Goal: Task Accomplishment & Management: Manage account settings

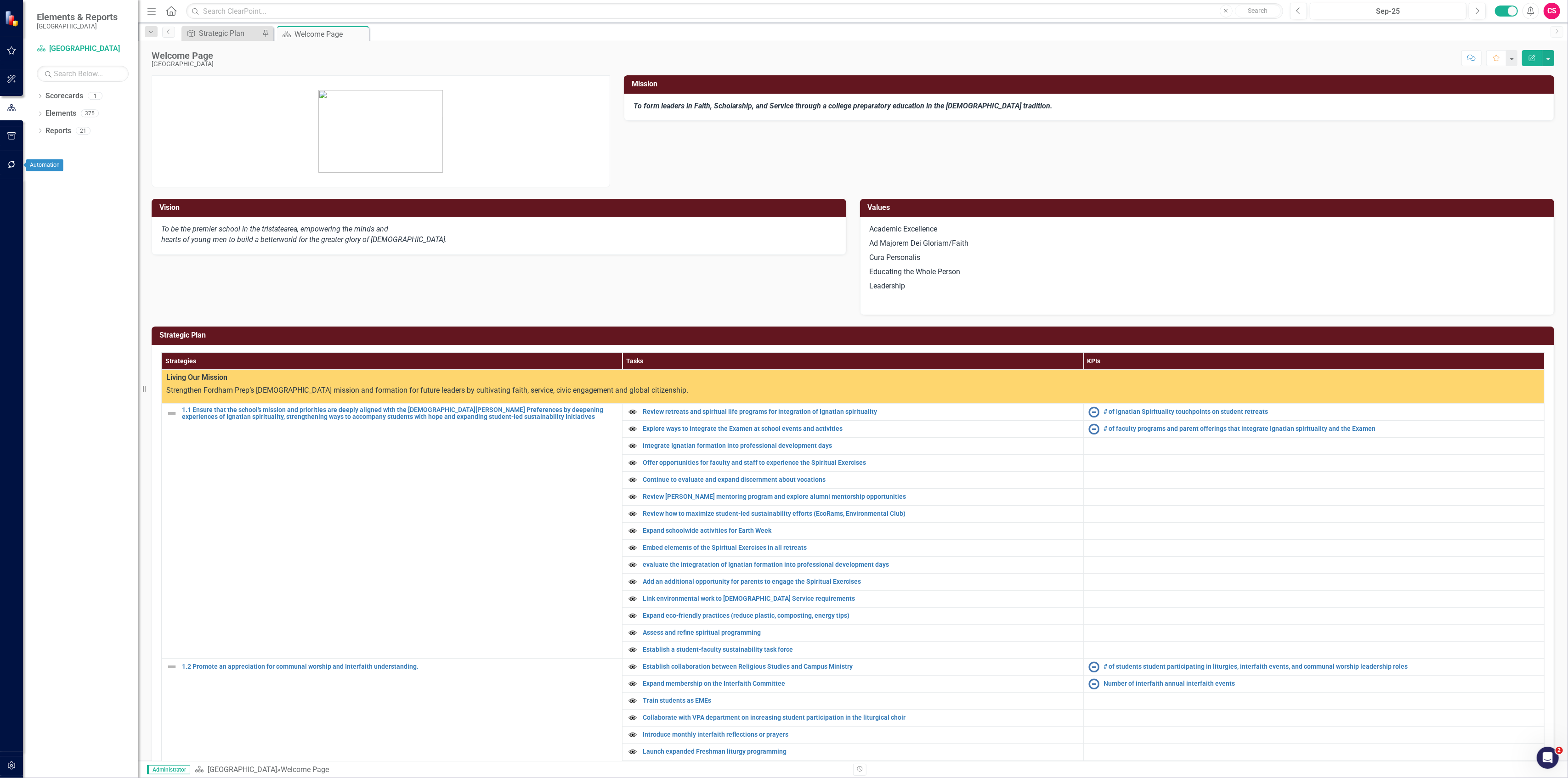
click at [10, 167] on icon "button" at bounding box center [12, 164] width 7 height 7
click at [58, 67] on link "Reporting Workflows" at bounding box center [83, 66] width 92 height 10
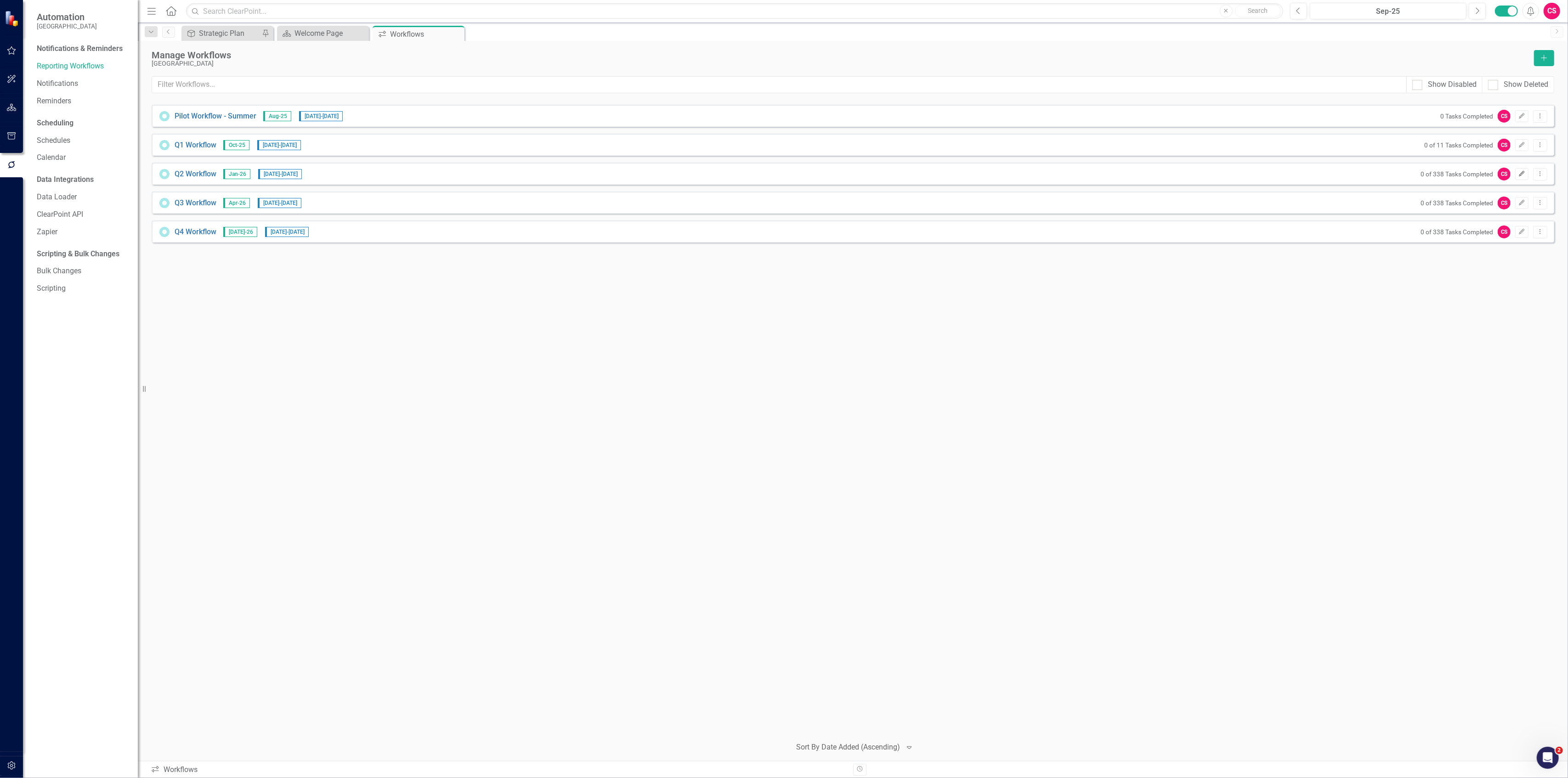
click at [1521, 171] on button "Edit" at bounding box center [1521, 174] width 13 height 12
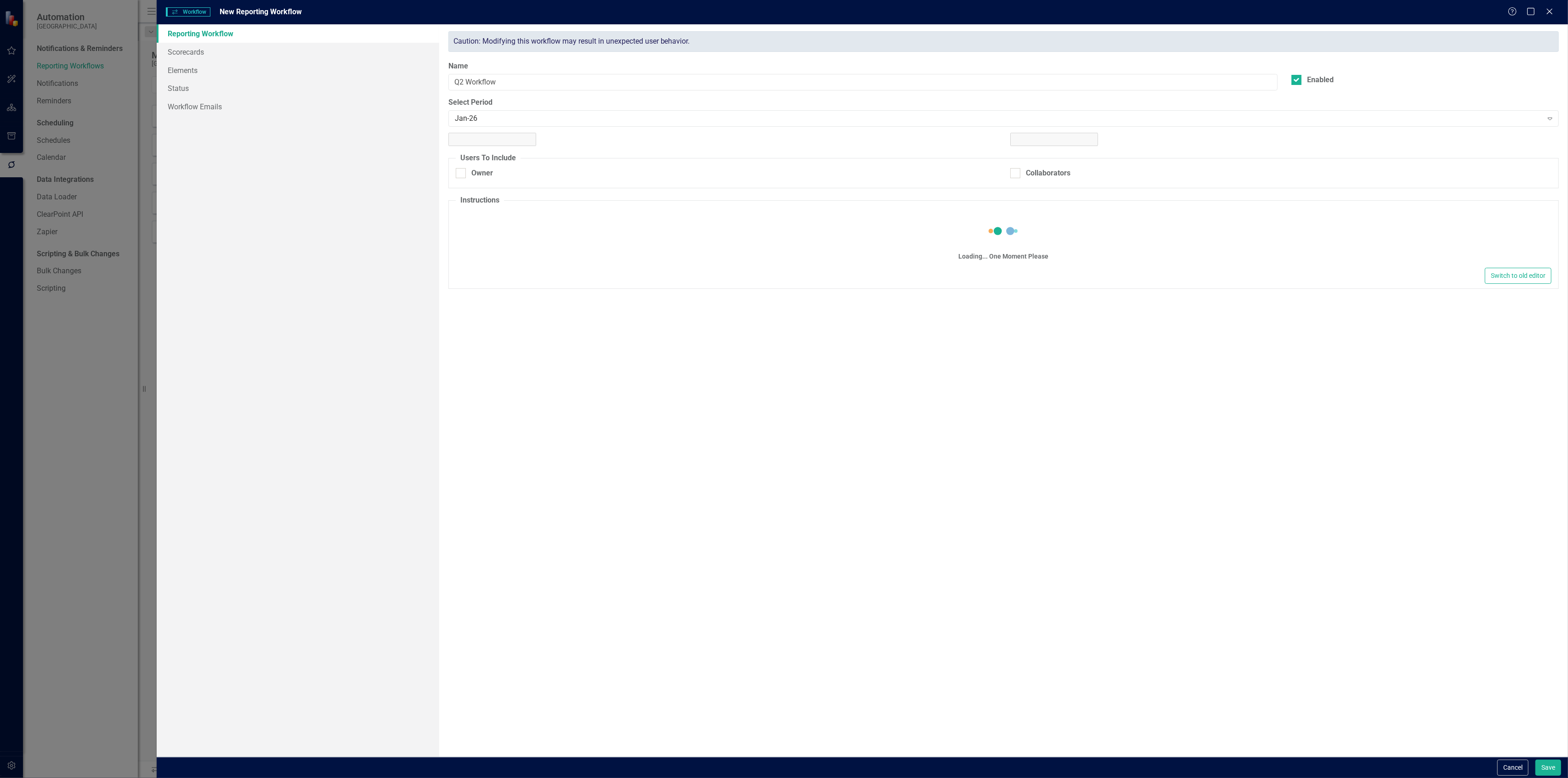
checkbox input "true"
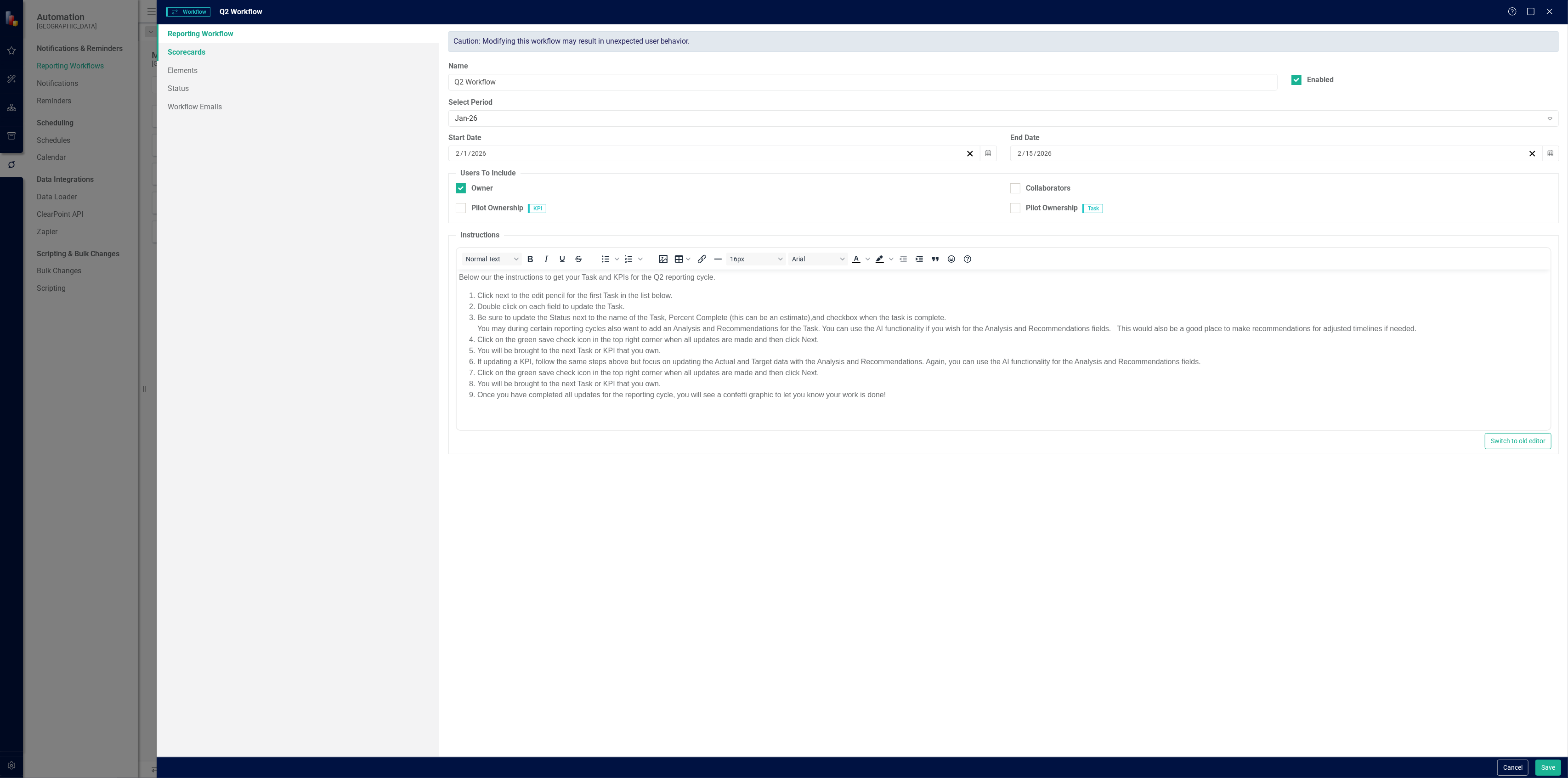
click at [197, 57] on link "Scorecards" at bounding box center [297, 52] width 282 height 19
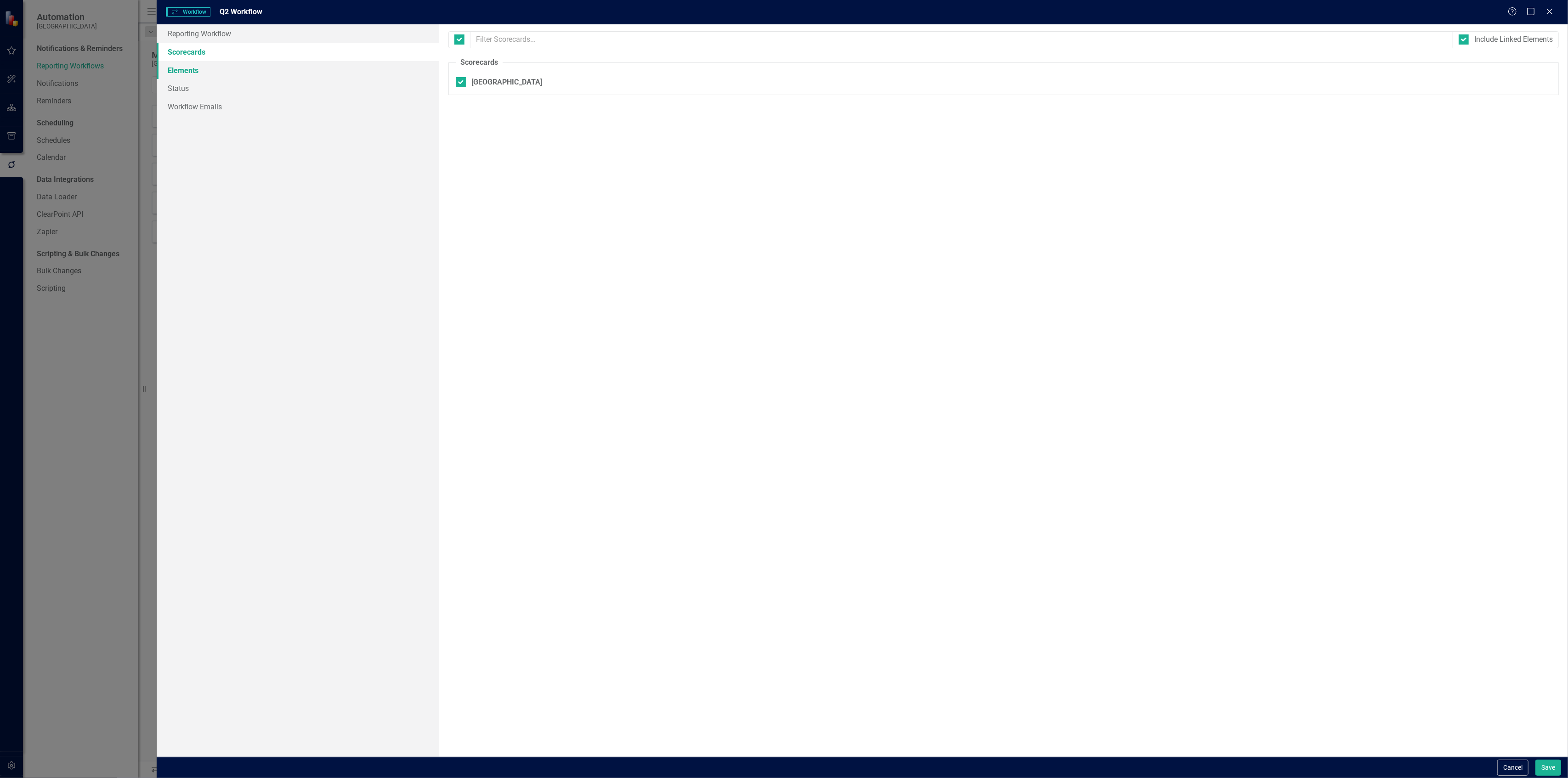
click at [195, 68] on link "Elements" at bounding box center [297, 70] width 282 height 19
click at [199, 85] on link "Status" at bounding box center [297, 88] width 282 height 19
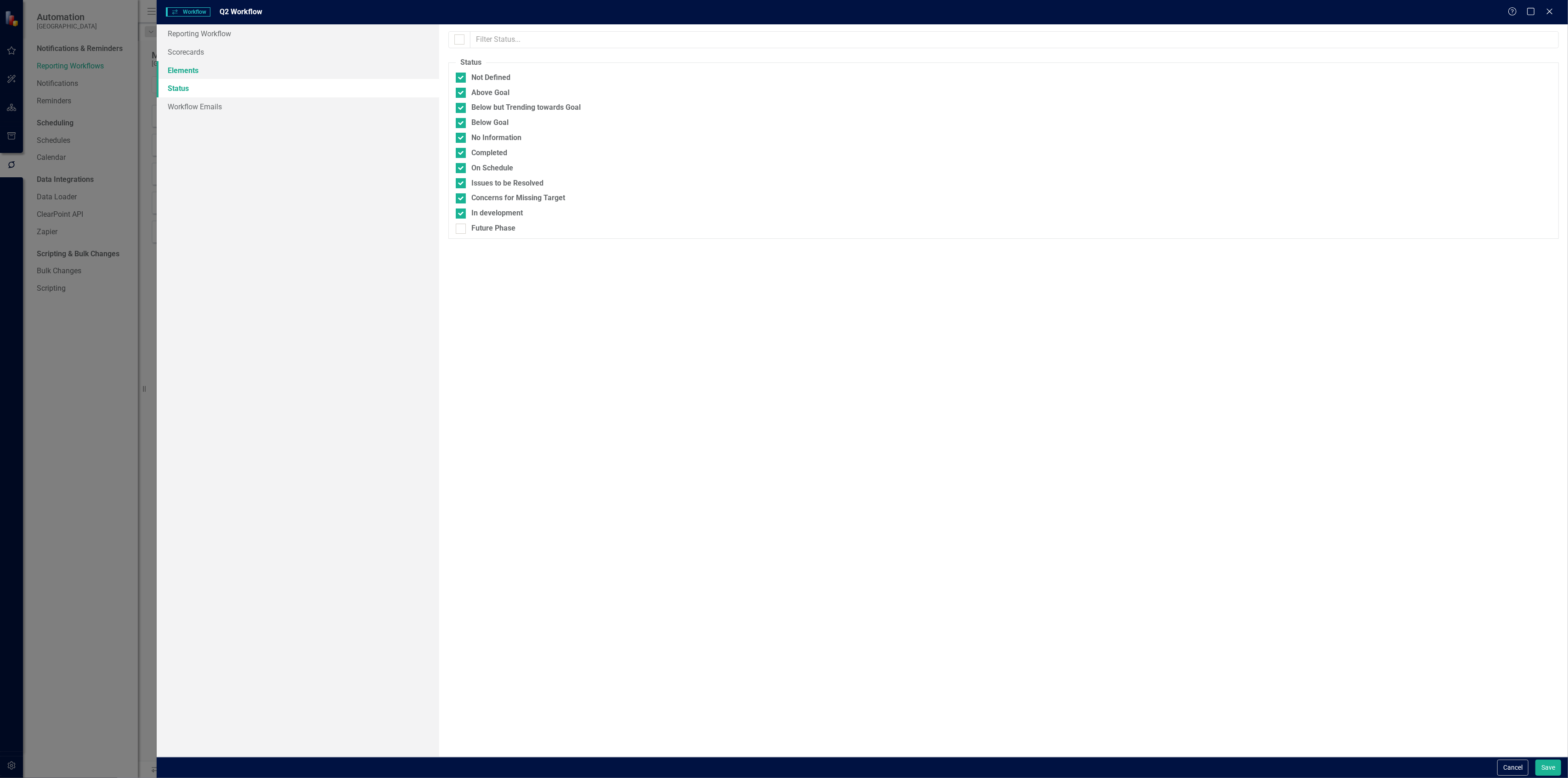
click at [248, 68] on link "Elements" at bounding box center [297, 70] width 282 height 19
click at [460, 39] on input "checkbox" at bounding box center [457, 37] width 6 height 6
checkbox input "false"
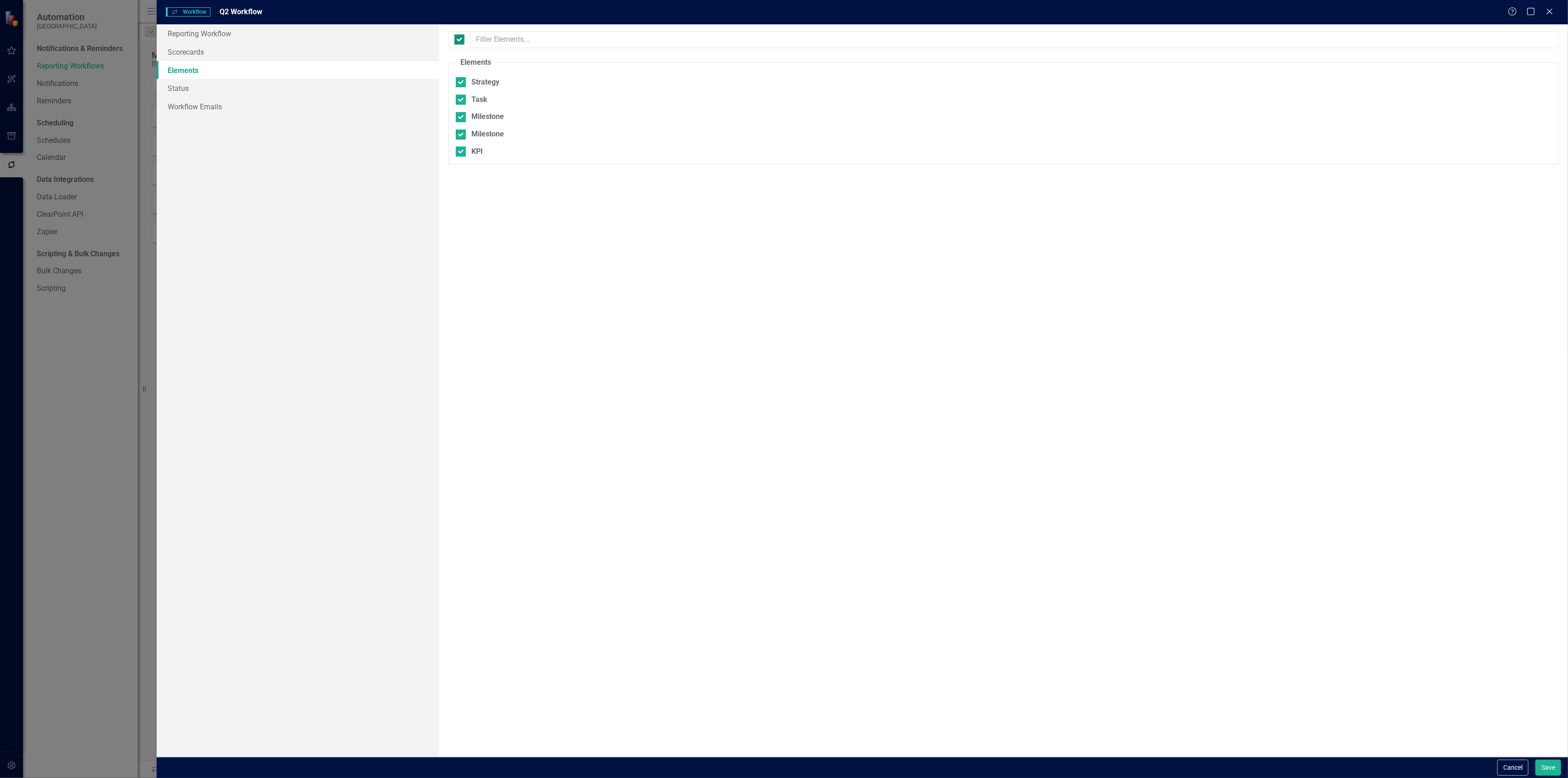
checkbox input "false"
click at [463, 98] on div at bounding box center [461, 100] width 10 height 10
click at [462, 98] on input "Task" at bounding box center [459, 98] width 6 height 6
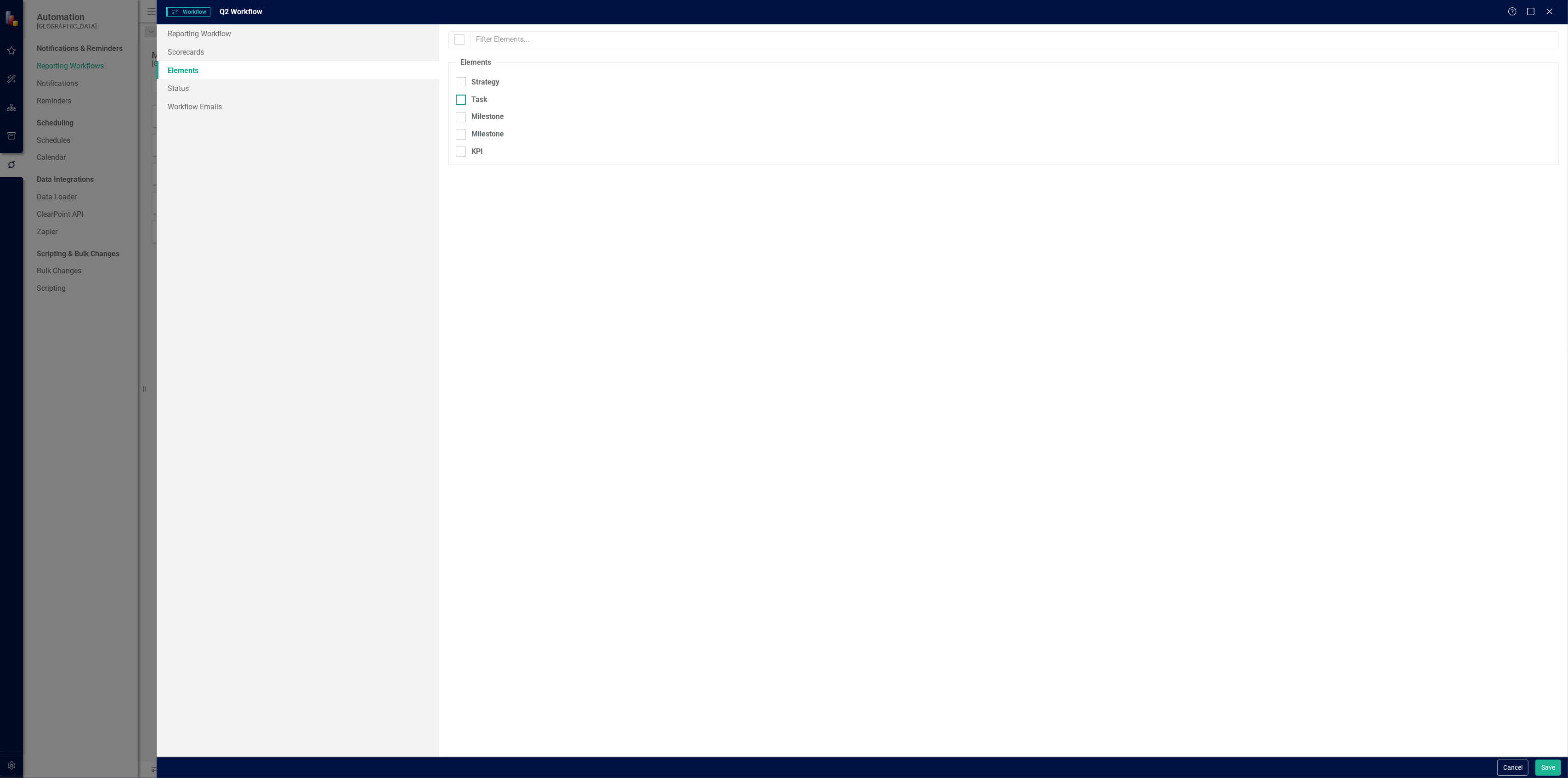
checkbox input "true"
click at [229, 90] on link "Status" at bounding box center [297, 88] width 282 height 19
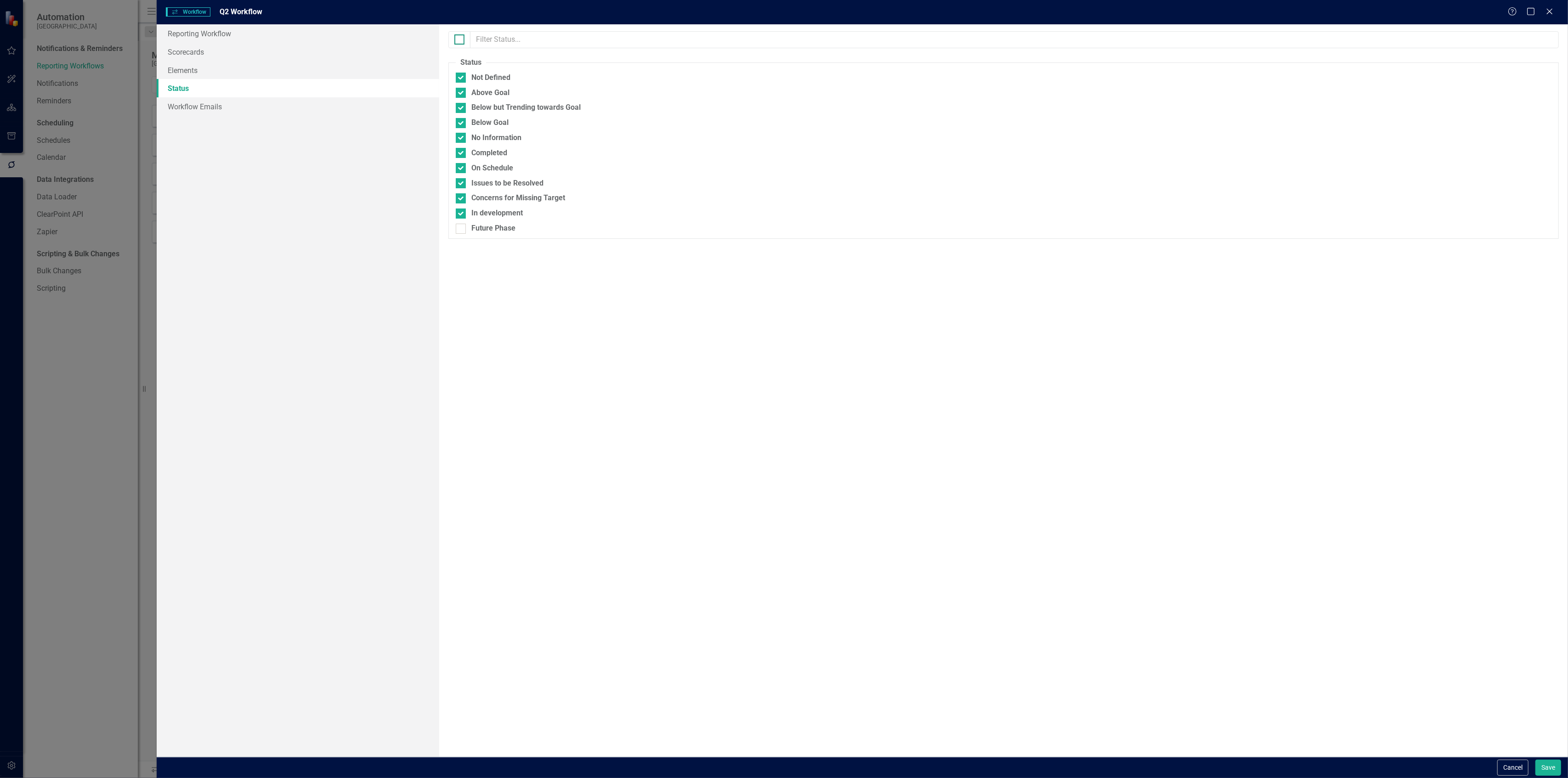
click at [460, 39] on div at bounding box center [459, 39] width 10 height 10
click at [460, 39] on input "checkbox" at bounding box center [457, 37] width 6 height 6
checkbox input "true"
click at [460, 39] on div at bounding box center [459, 39] width 10 height 10
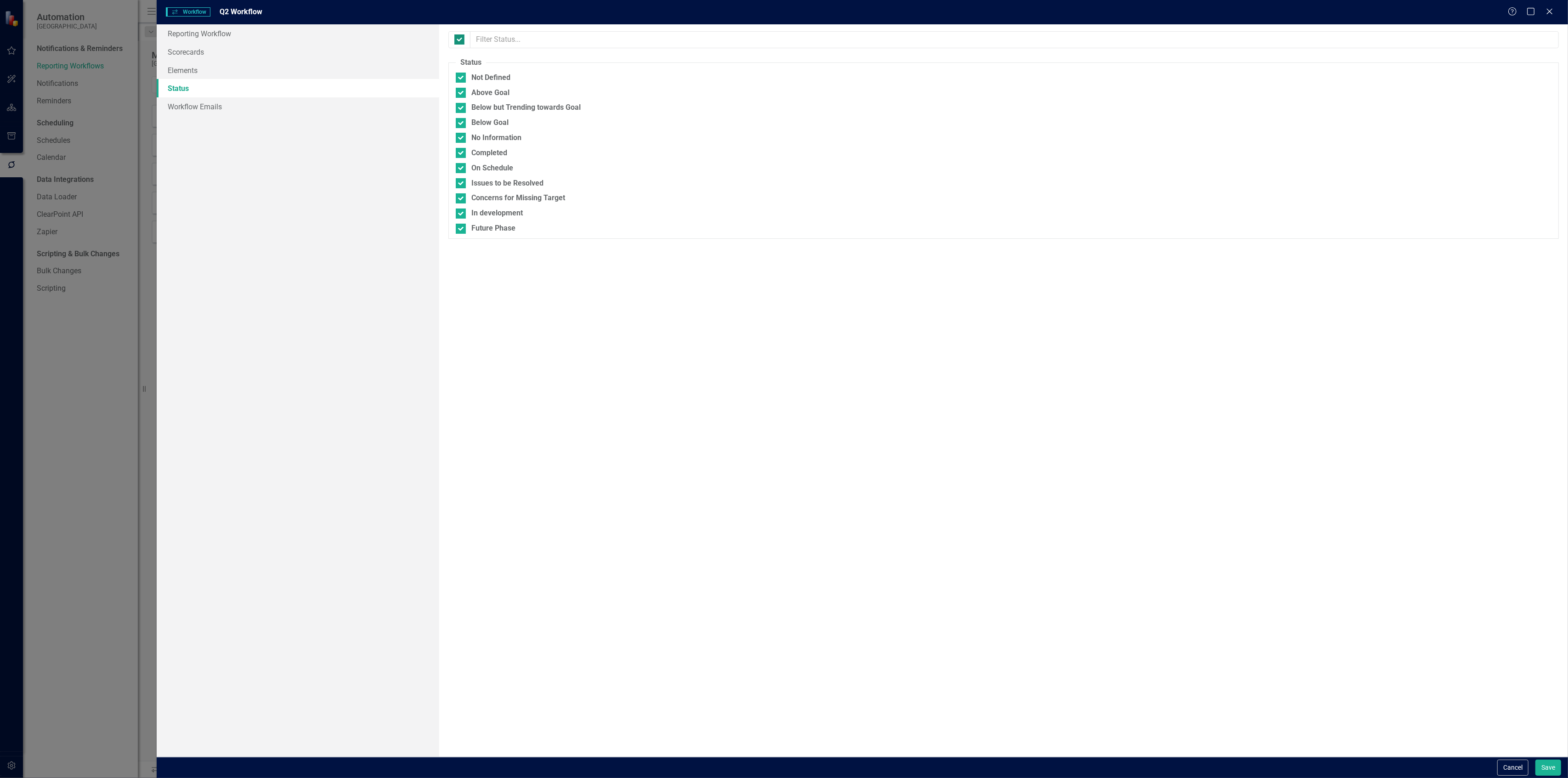
click at [460, 39] on input "checkbox" at bounding box center [457, 37] width 6 height 6
checkbox input "false"
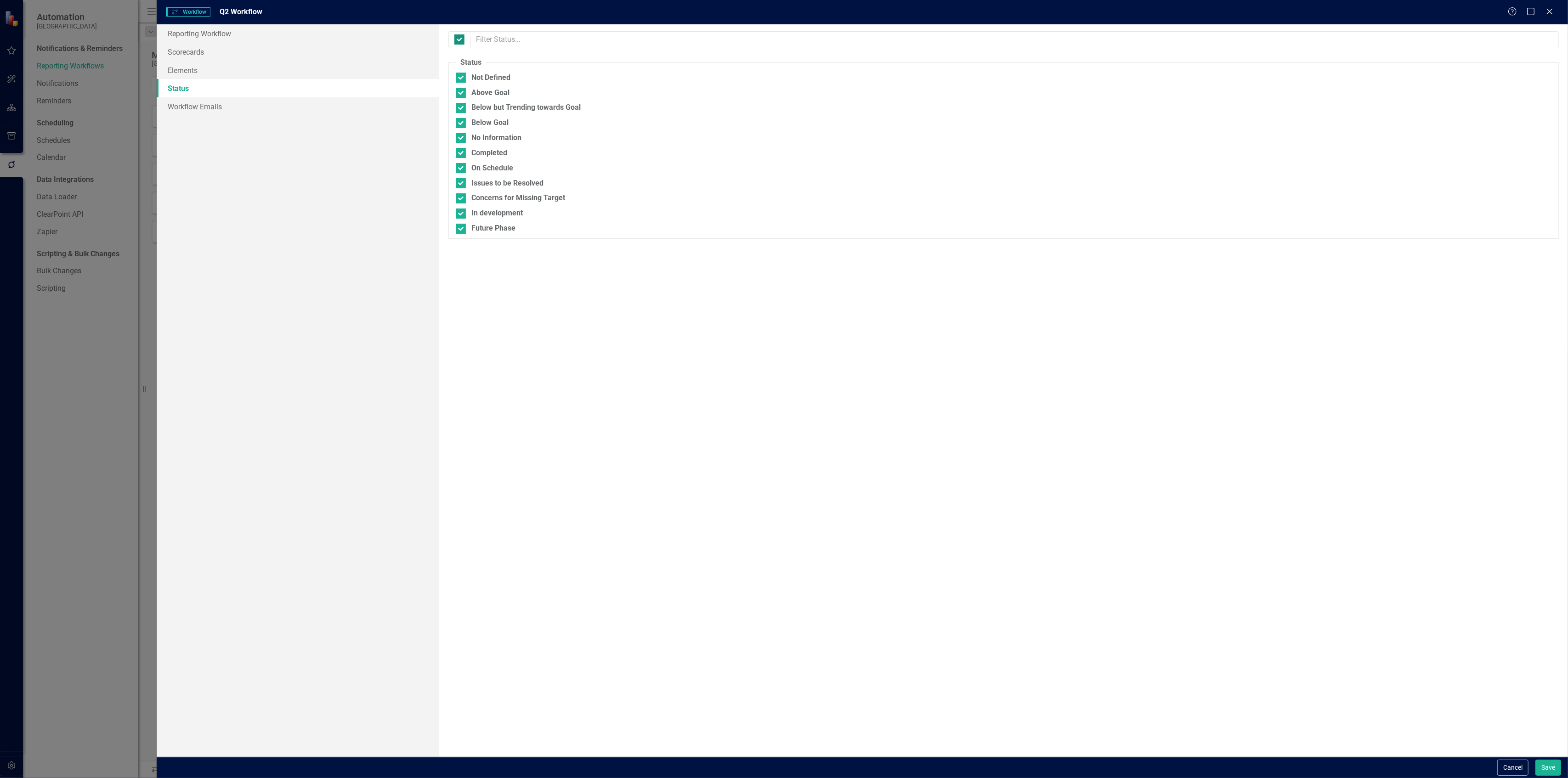
checkbox input "false"
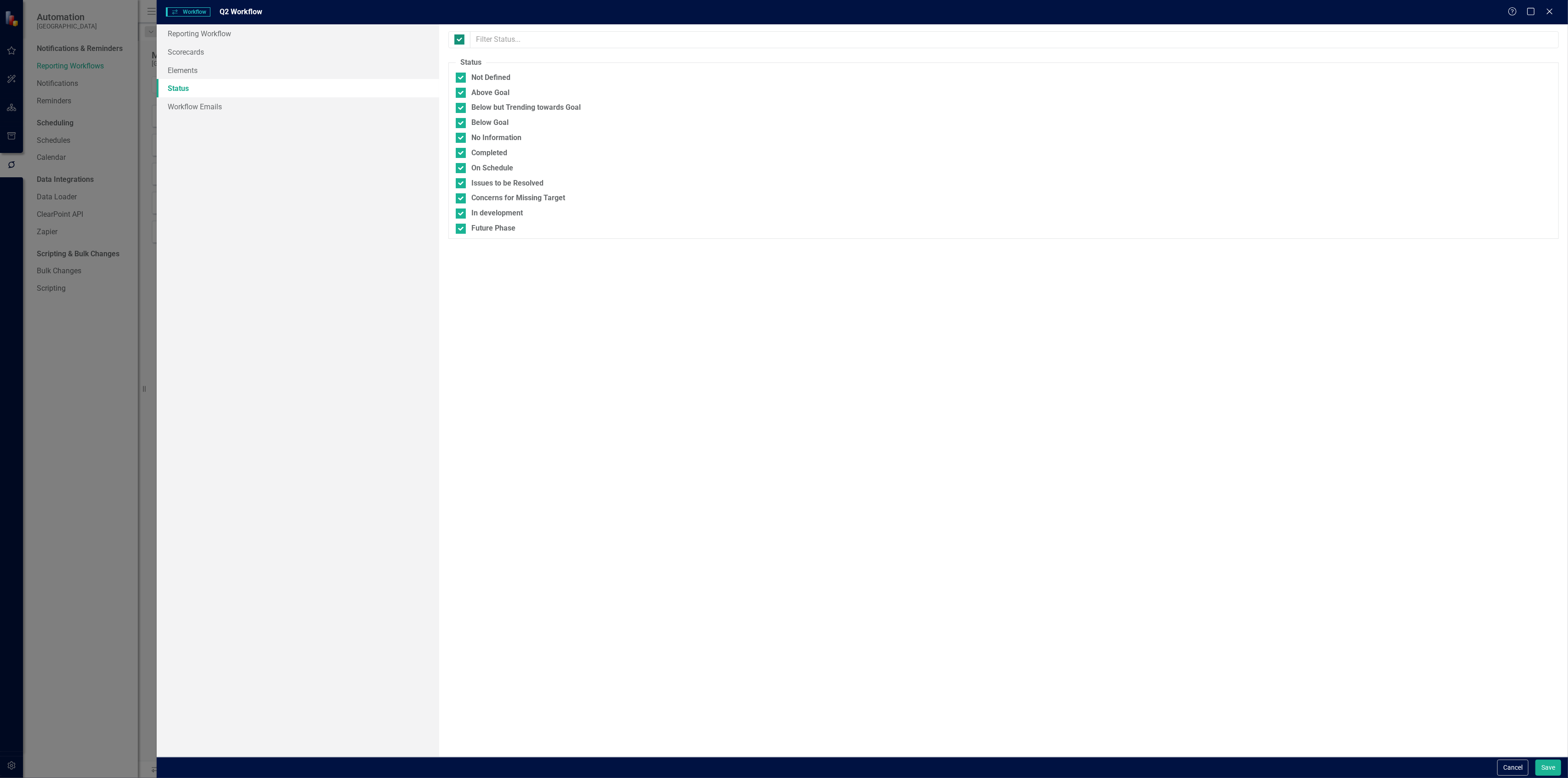
checkbox input "false"
click at [460, 83] on div at bounding box center [461, 78] width 10 height 10
click at [460, 79] on input "Not Defined" at bounding box center [459, 76] width 6 height 6
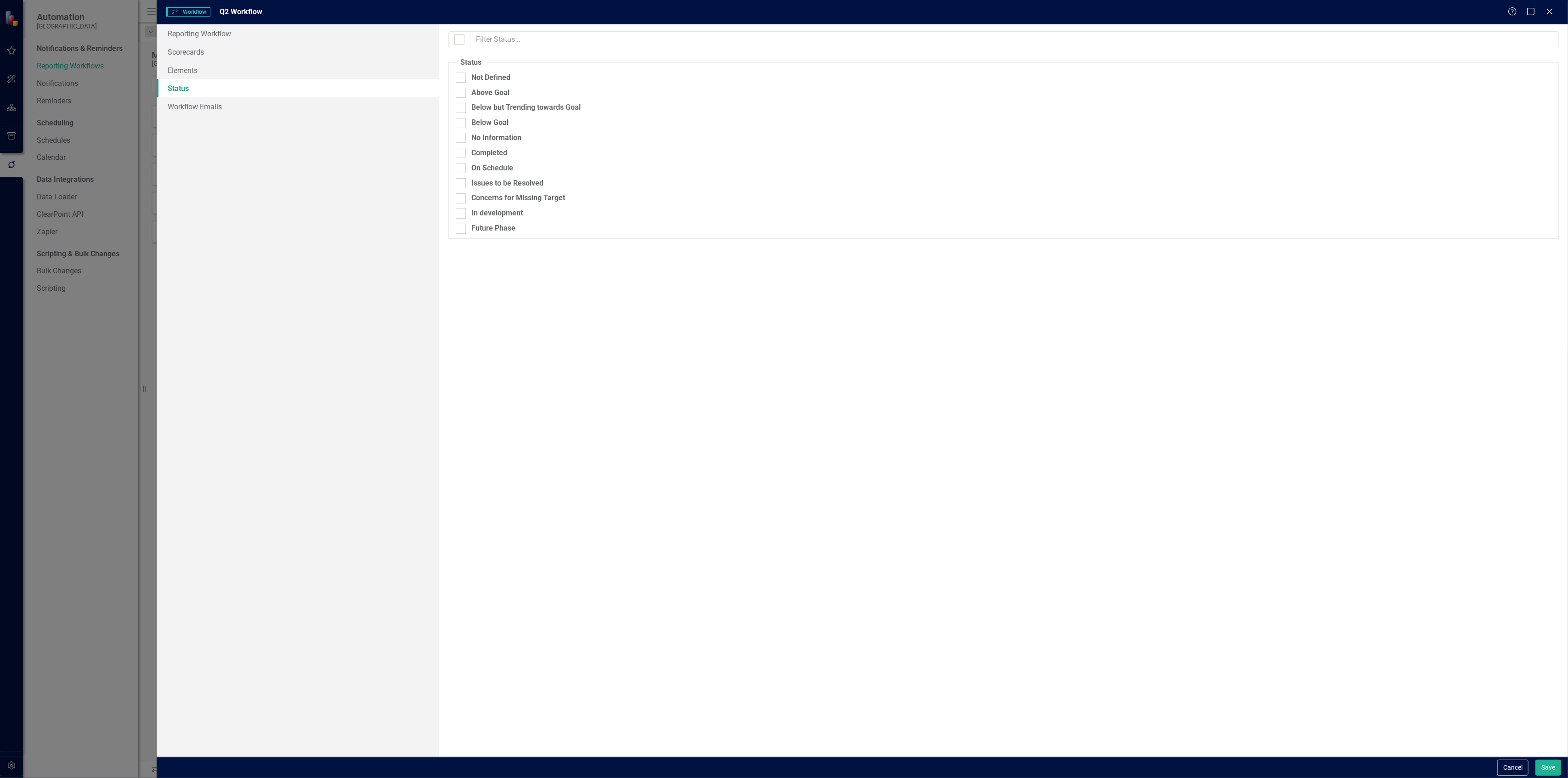
checkbox input "true"
click at [459, 93] on input "Above Goal" at bounding box center [459, 90] width 6 height 6
checkbox input "true"
click at [459, 107] on input "Below but Trending towards Goal" at bounding box center [459, 106] width 6 height 6
checkbox input "true"
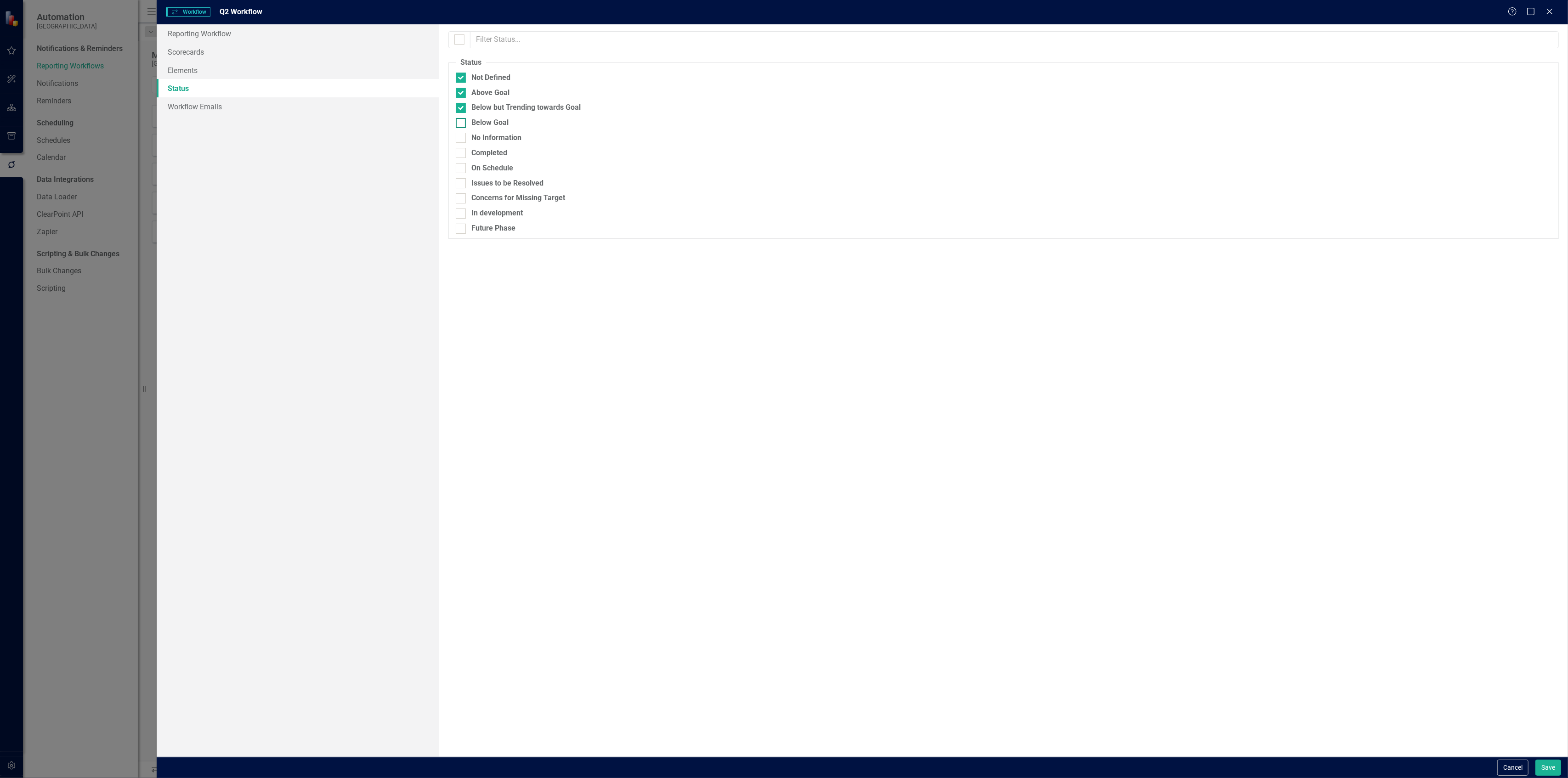
click at [459, 122] on input "Below Goal" at bounding box center [459, 121] width 6 height 6
checkbox input "true"
click at [457, 140] on div at bounding box center [461, 138] width 10 height 10
click at [457, 139] on input "No Information" at bounding box center [459, 136] width 6 height 6
checkbox input "true"
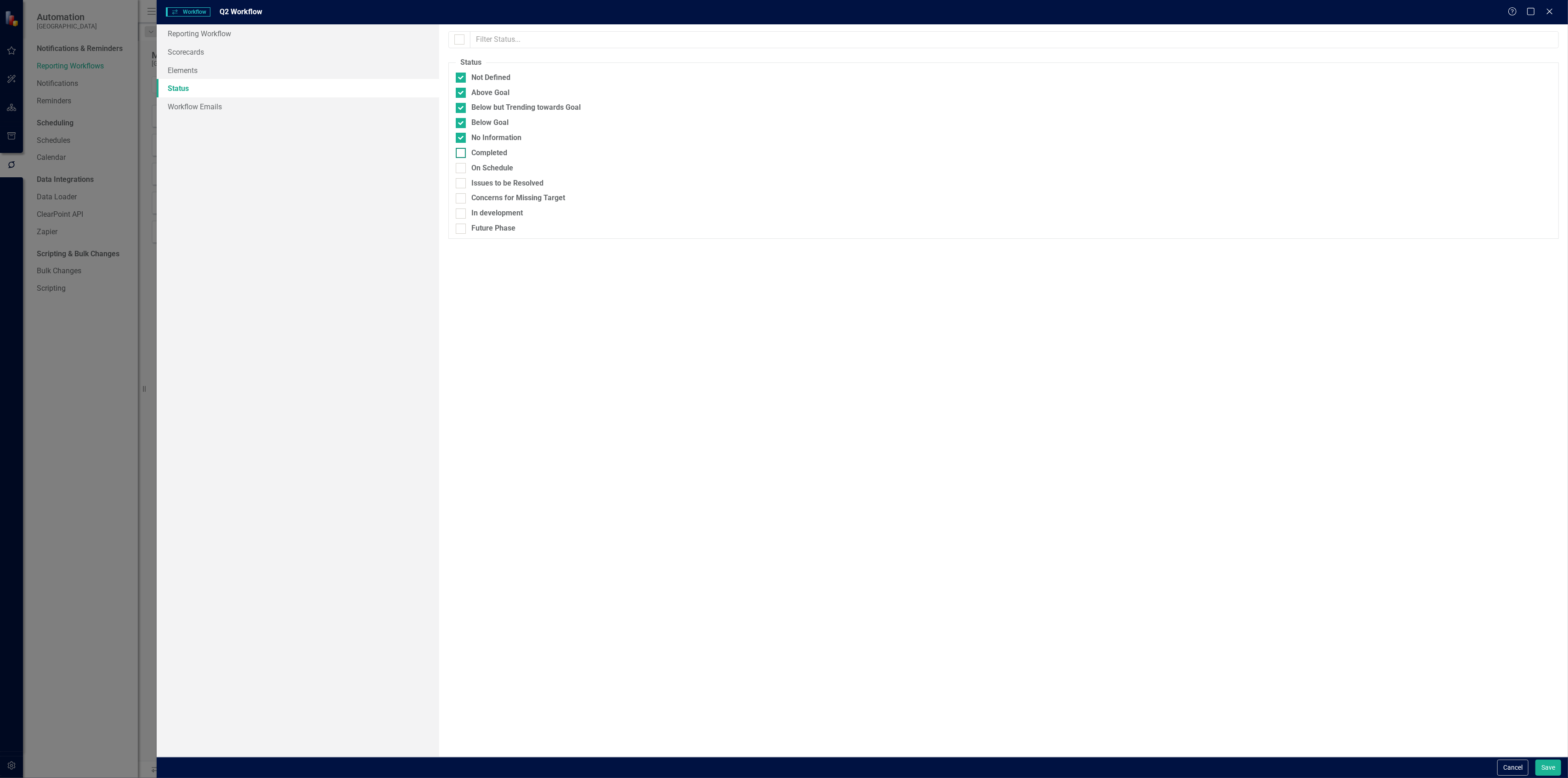
click at [459, 156] on div at bounding box center [461, 153] width 10 height 10
click at [459, 154] on input "Completed" at bounding box center [459, 151] width 6 height 6
checkbox input "true"
click at [459, 171] on div at bounding box center [461, 168] width 10 height 10
click at [459, 169] on input "On Schedule" at bounding box center [459, 166] width 6 height 6
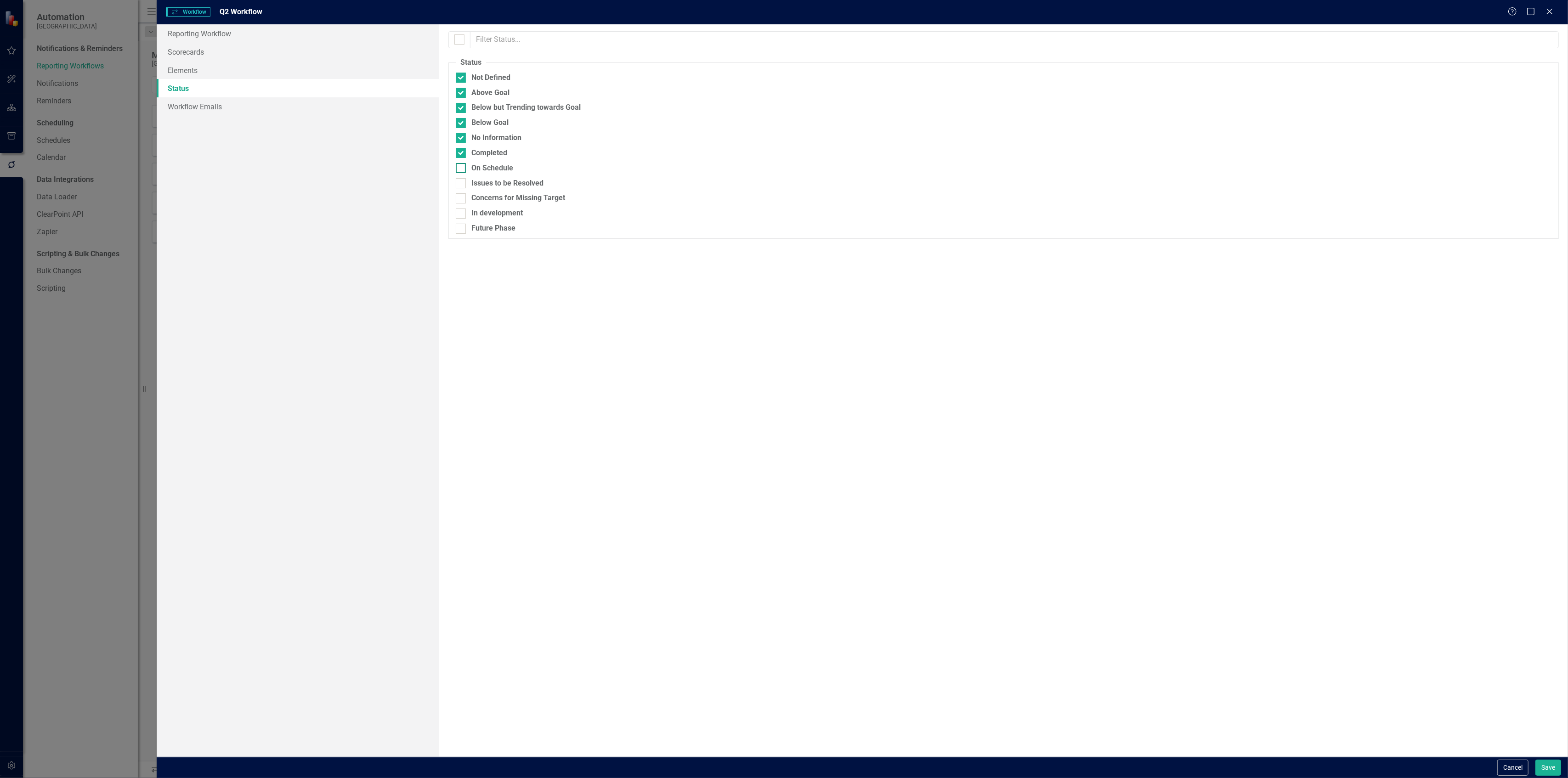
checkbox input "true"
click at [459, 179] on input "Issues to be Resolved" at bounding box center [459, 182] width 6 height 6
checkbox input "true"
click at [459, 196] on input "Concerns for Missing Target" at bounding box center [459, 196] width 6 height 6
checkbox input "true"
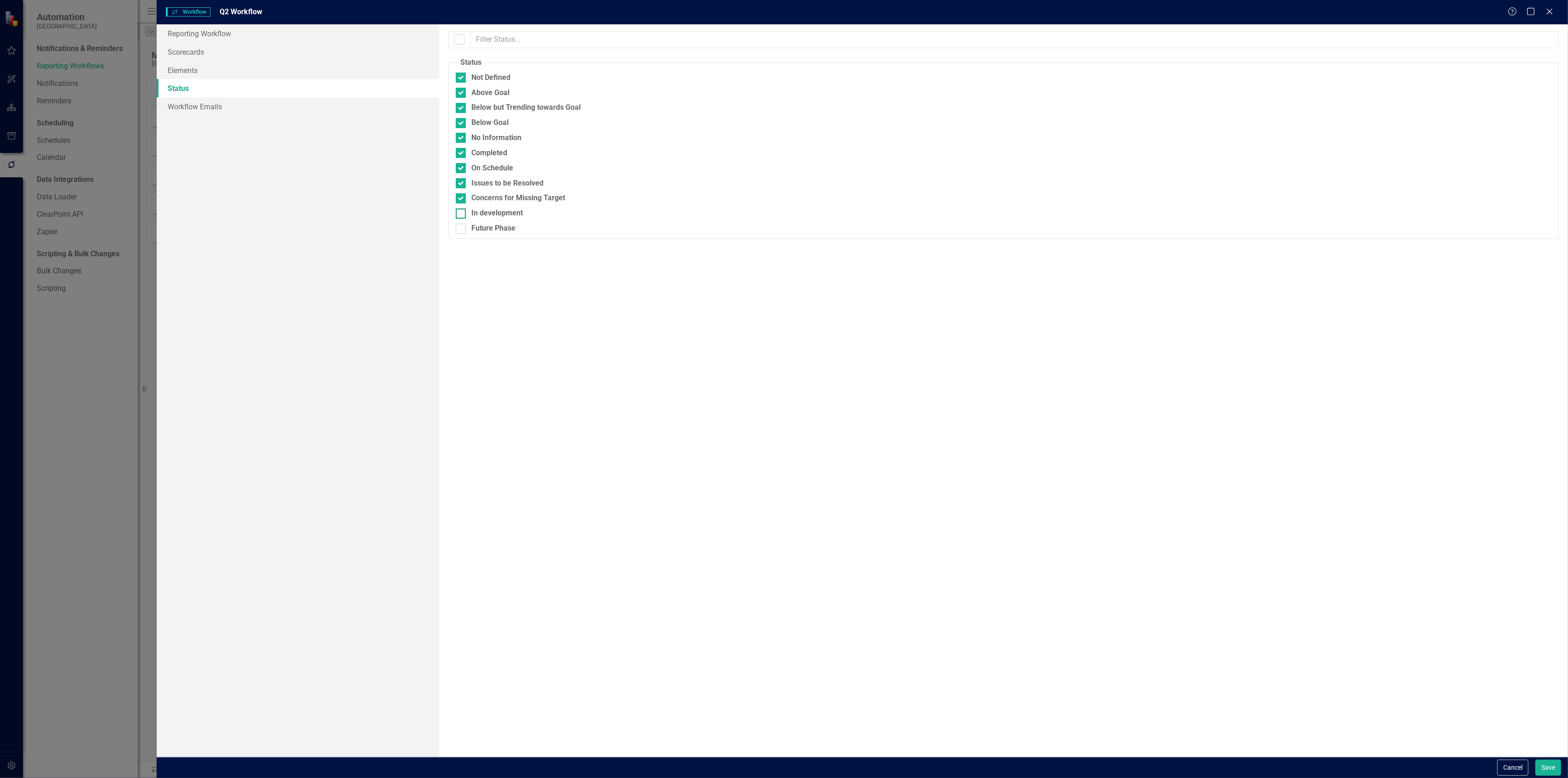
click at [461, 210] on input "In development" at bounding box center [459, 211] width 6 height 6
checkbox input "true"
click at [1547, 771] on button "Save" at bounding box center [1548, 768] width 26 height 16
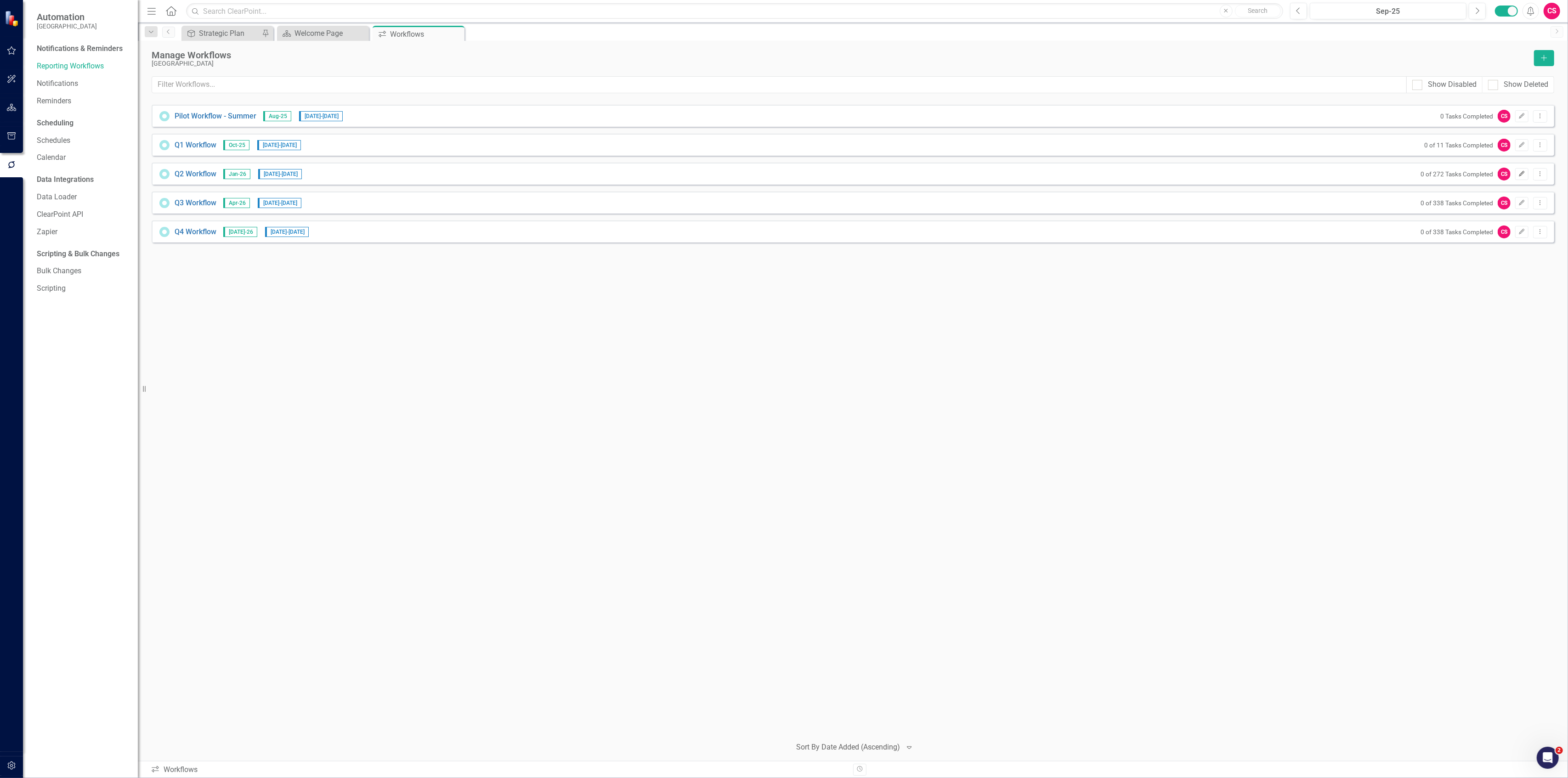
click at [1518, 173] on icon "Edit" at bounding box center [1521, 173] width 7 height 5
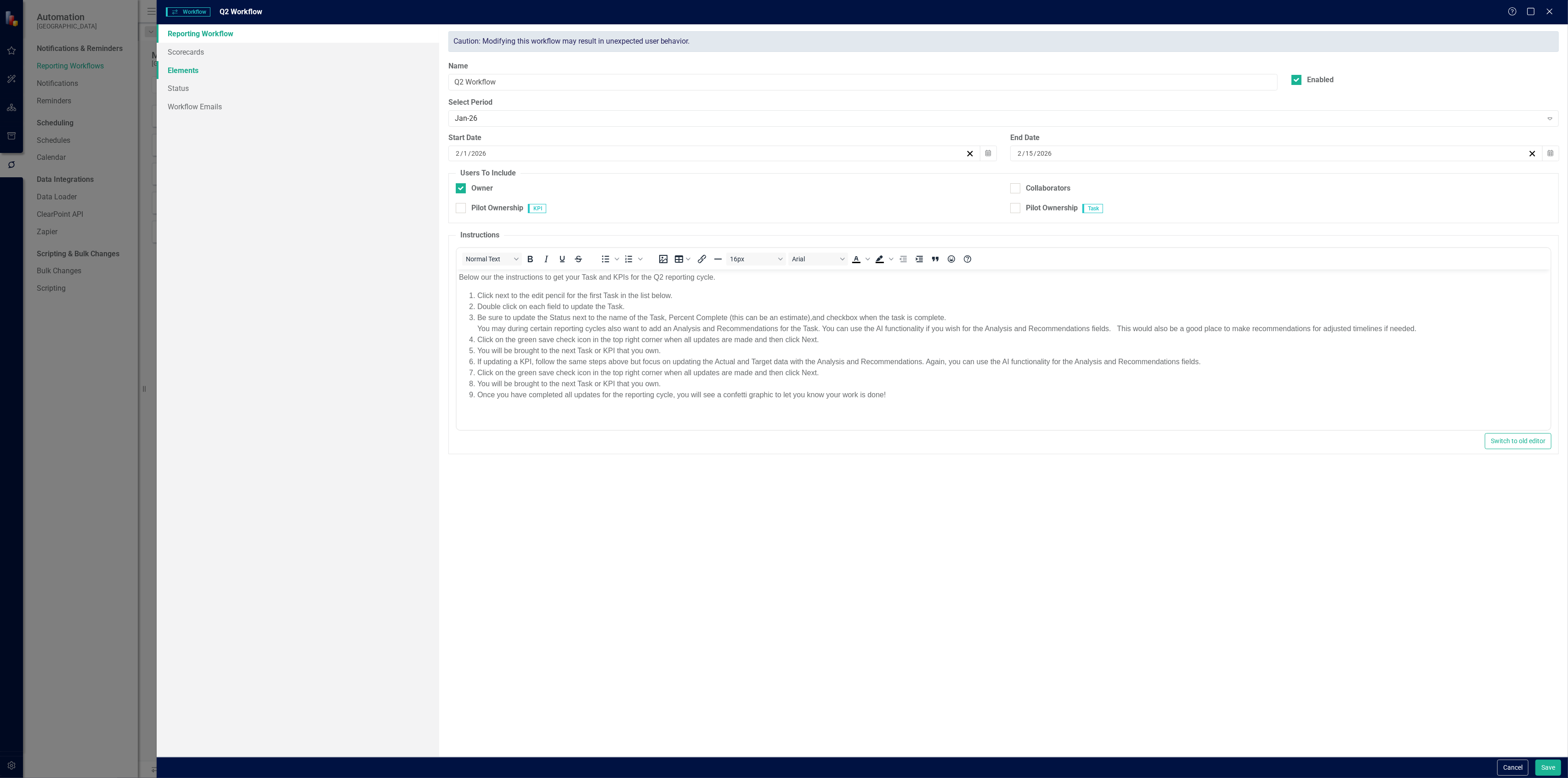
click at [198, 70] on link "Elements" at bounding box center [297, 70] width 282 height 19
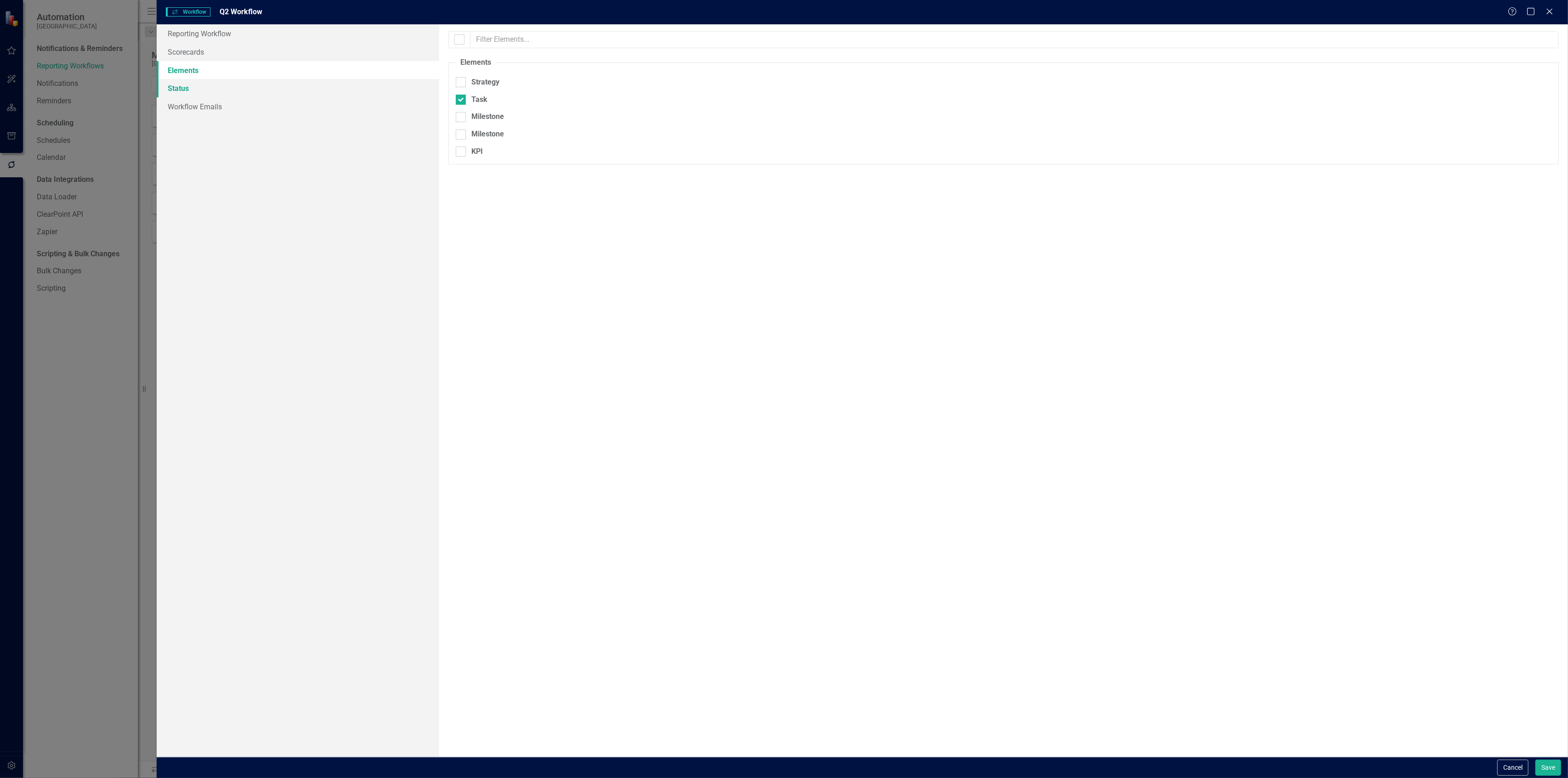
click at [201, 84] on link "Status" at bounding box center [297, 88] width 282 height 19
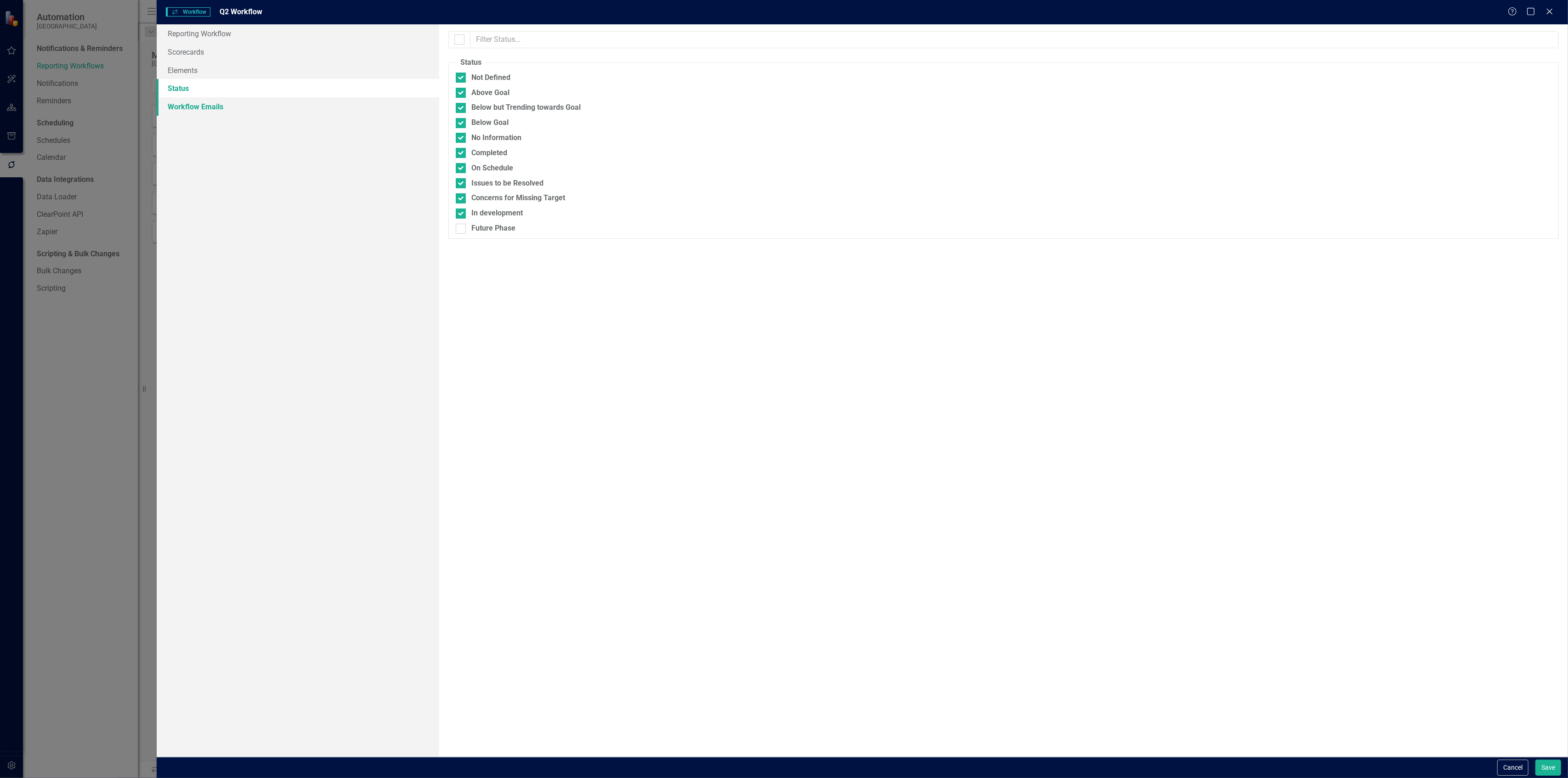
click at [207, 102] on link "Workflow Emails" at bounding box center [297, 106] width 282 height 19
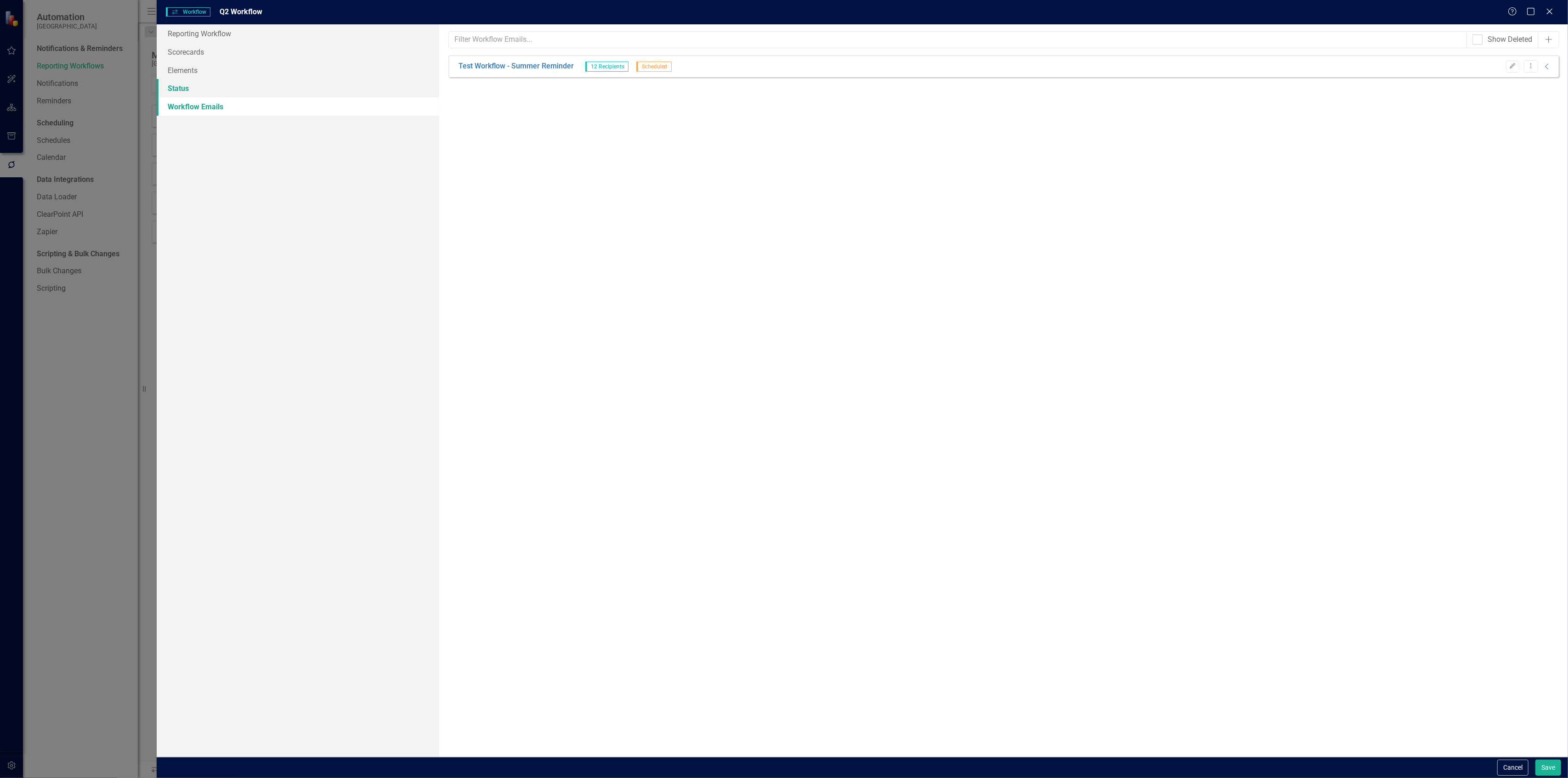
click at [234, 87] on link "Status" at bounding box center [297, 88] width 282 height 19
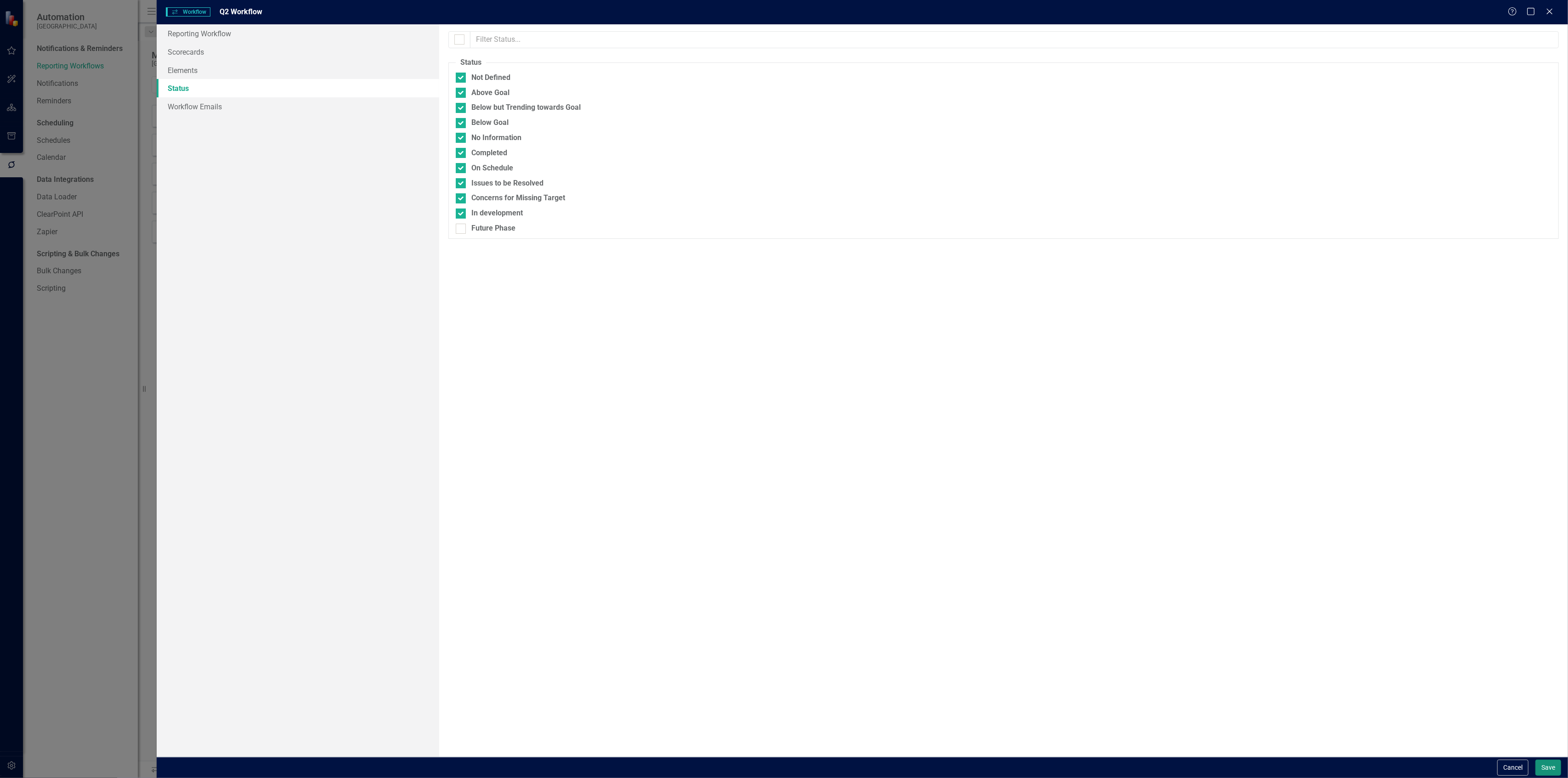
click at [1549, 762] on button "Save" at bounding box center [1548, 768] width 26 height 16
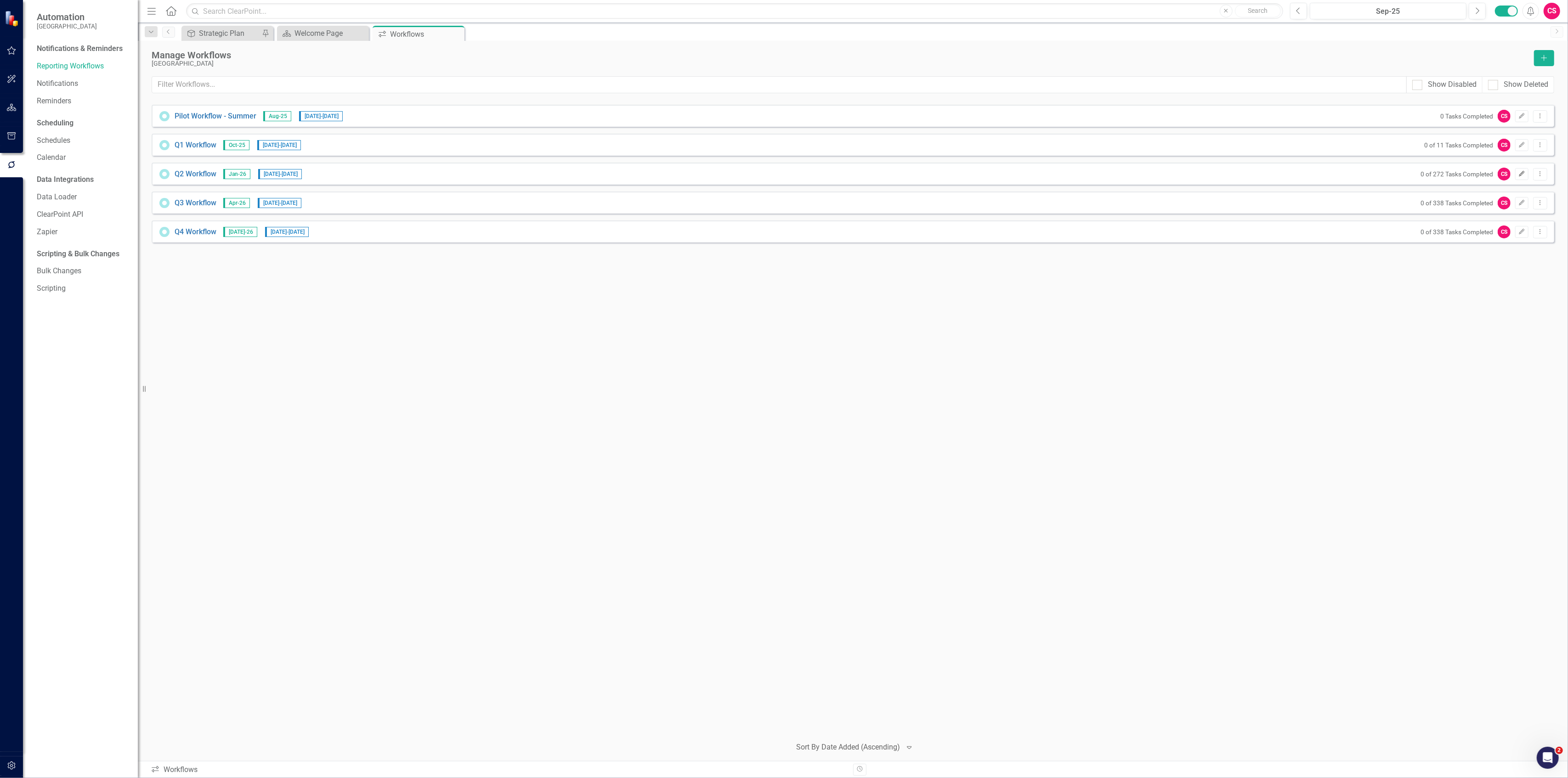
click at [1518, 175] on icon "Edit" at bounding box center [1521, 173] width 7 height 5
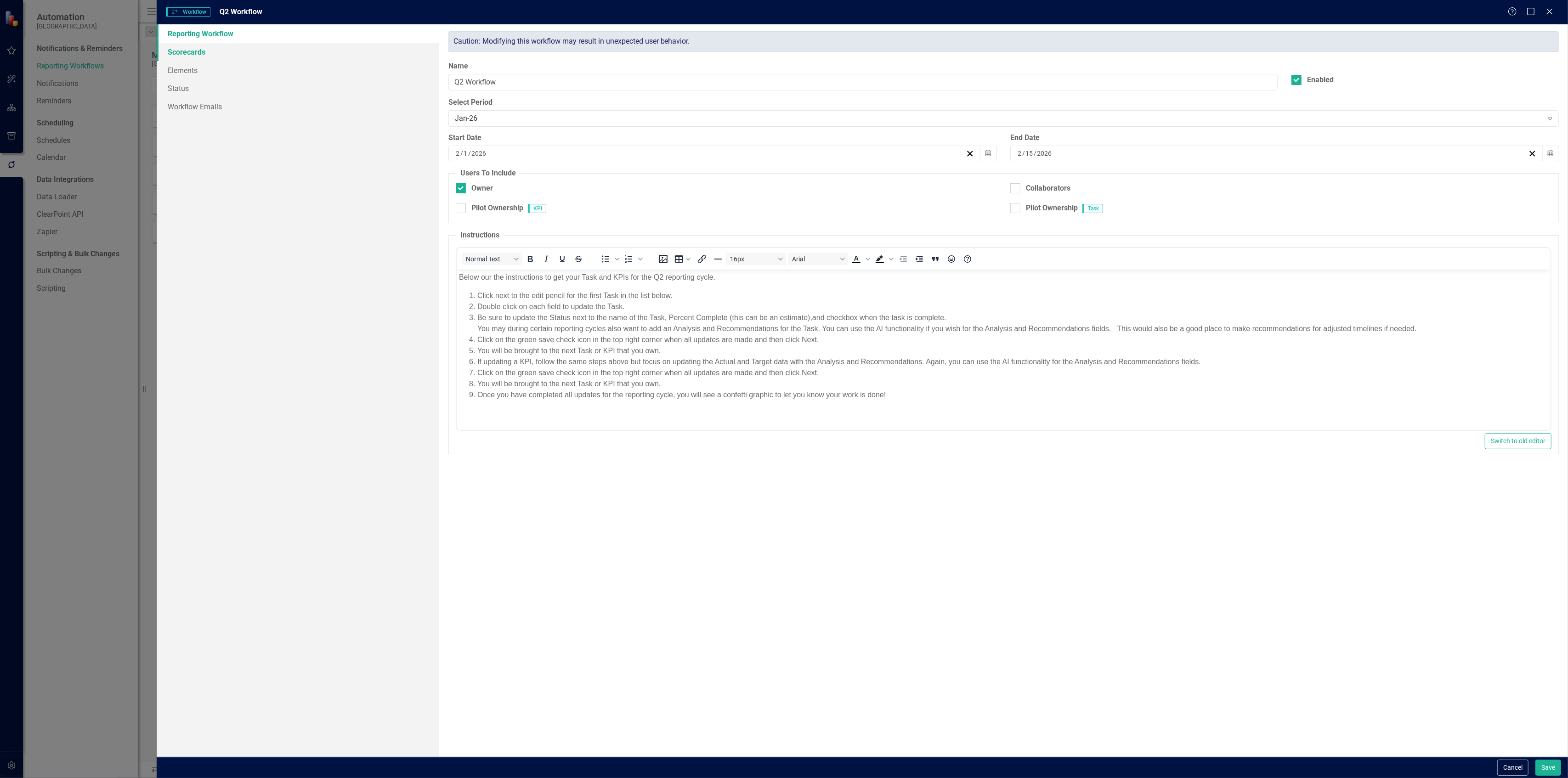
click at [194, 57] on link "Scorecards" at bounding box center [297, 52] width 282 height 19
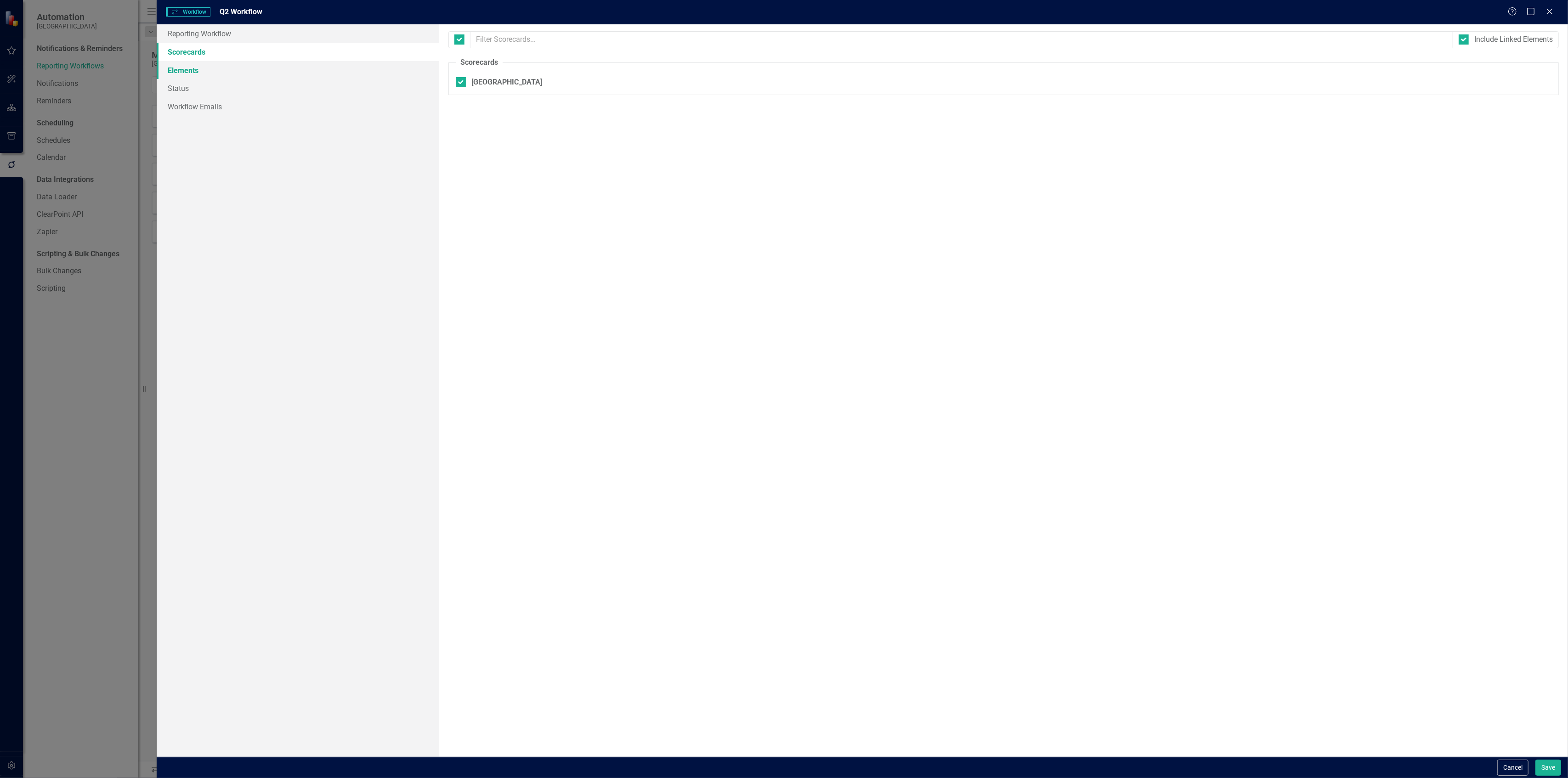
click at [197, 74] on link "Elements" at bounding box center [297, 70] width 282 height 19
click at [463, 41] on div at bounding box center [459, 39] width 10 height 10
click at [460, 41] on input "checkbox" at bounding box center [457, 37] width 6 height 6
checkbox input "true"
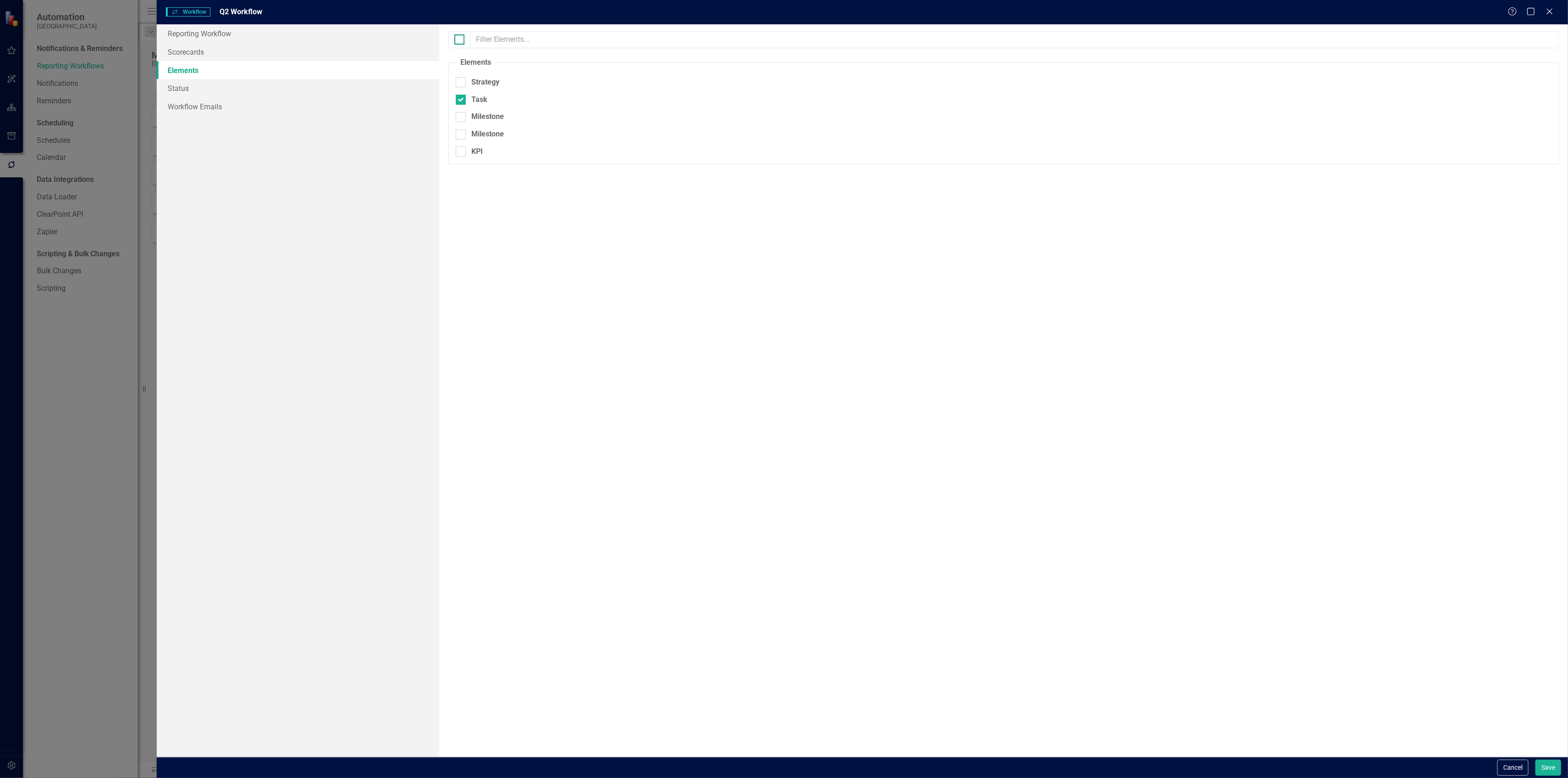
checkbox input "true"
click at [463, 41] on div at bounding box center [459, 39] width 10 height 10
click at [460, 41] on input "checkbox" at bounding box center [457, 37] width 6 height 6
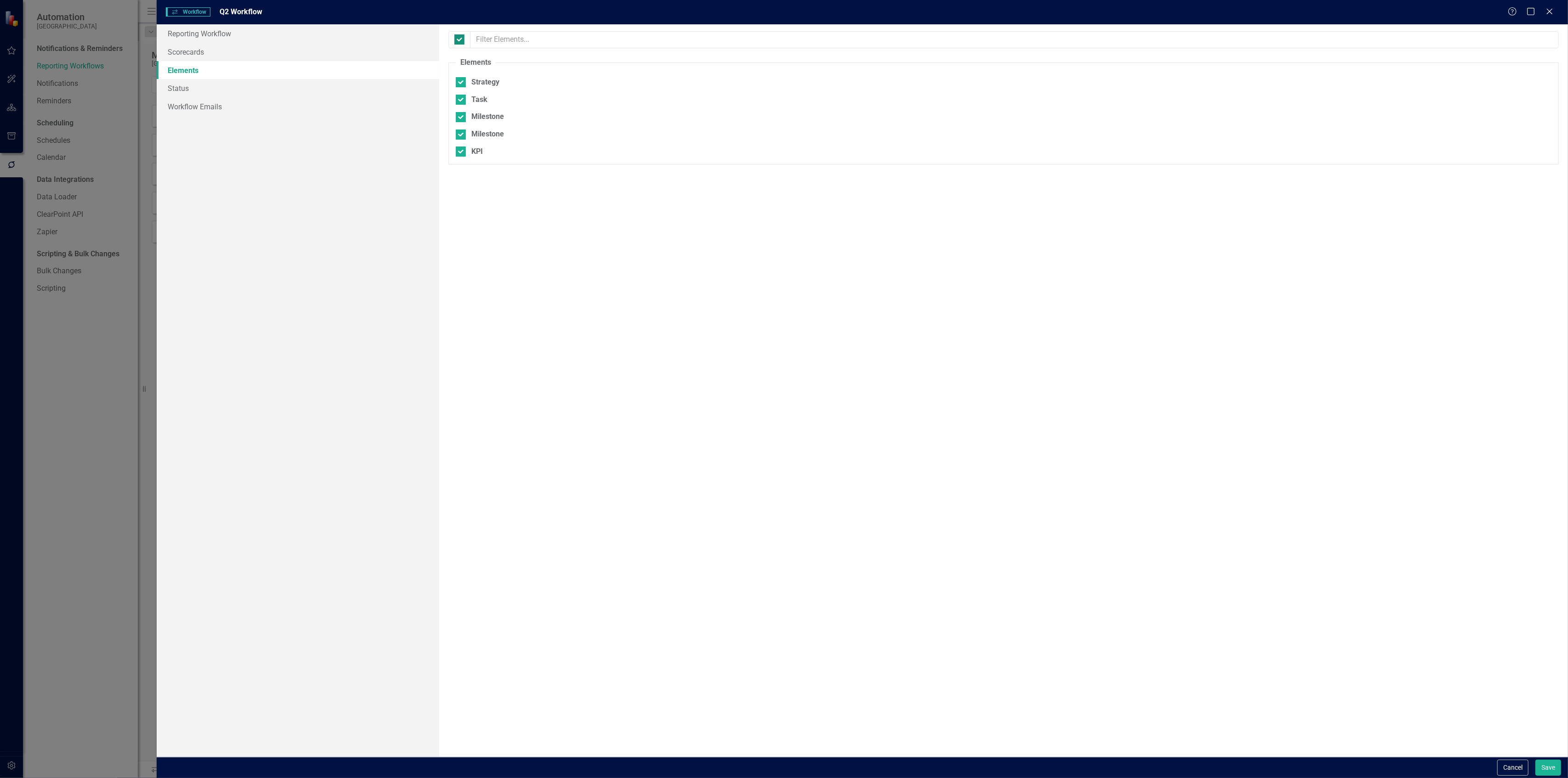
checkbox input "false"
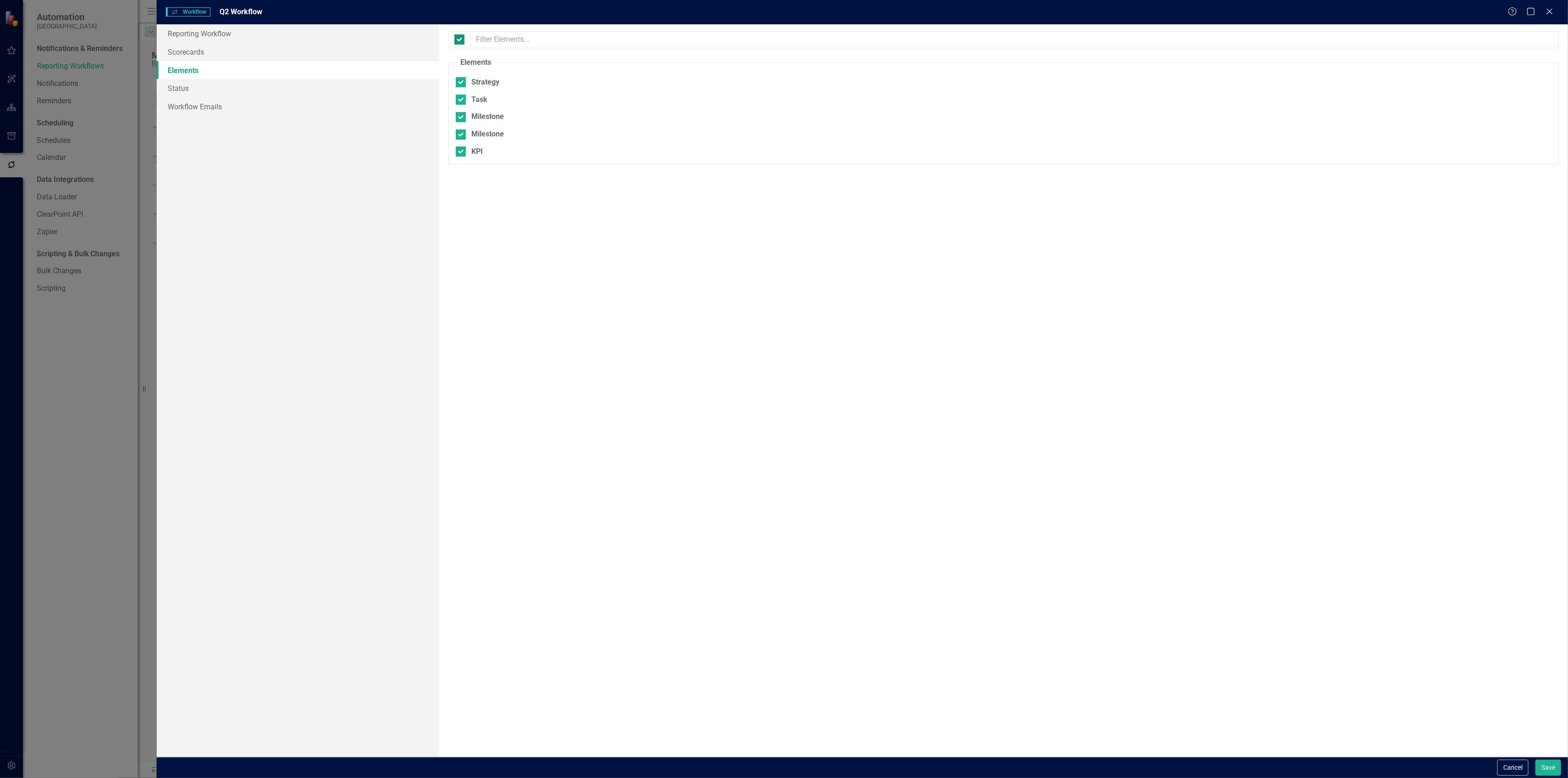
checkbox input "false"
click at [462, 99] on div at bounding box center [461, 100] width 10 height 10
click at [462, 99] on input "Task" at bounding box center [459, 98] width 6 height 6
checkbox input "true"
click at [223, 96] on link "Status" at bounding box center [297, 88] width 282 height 19
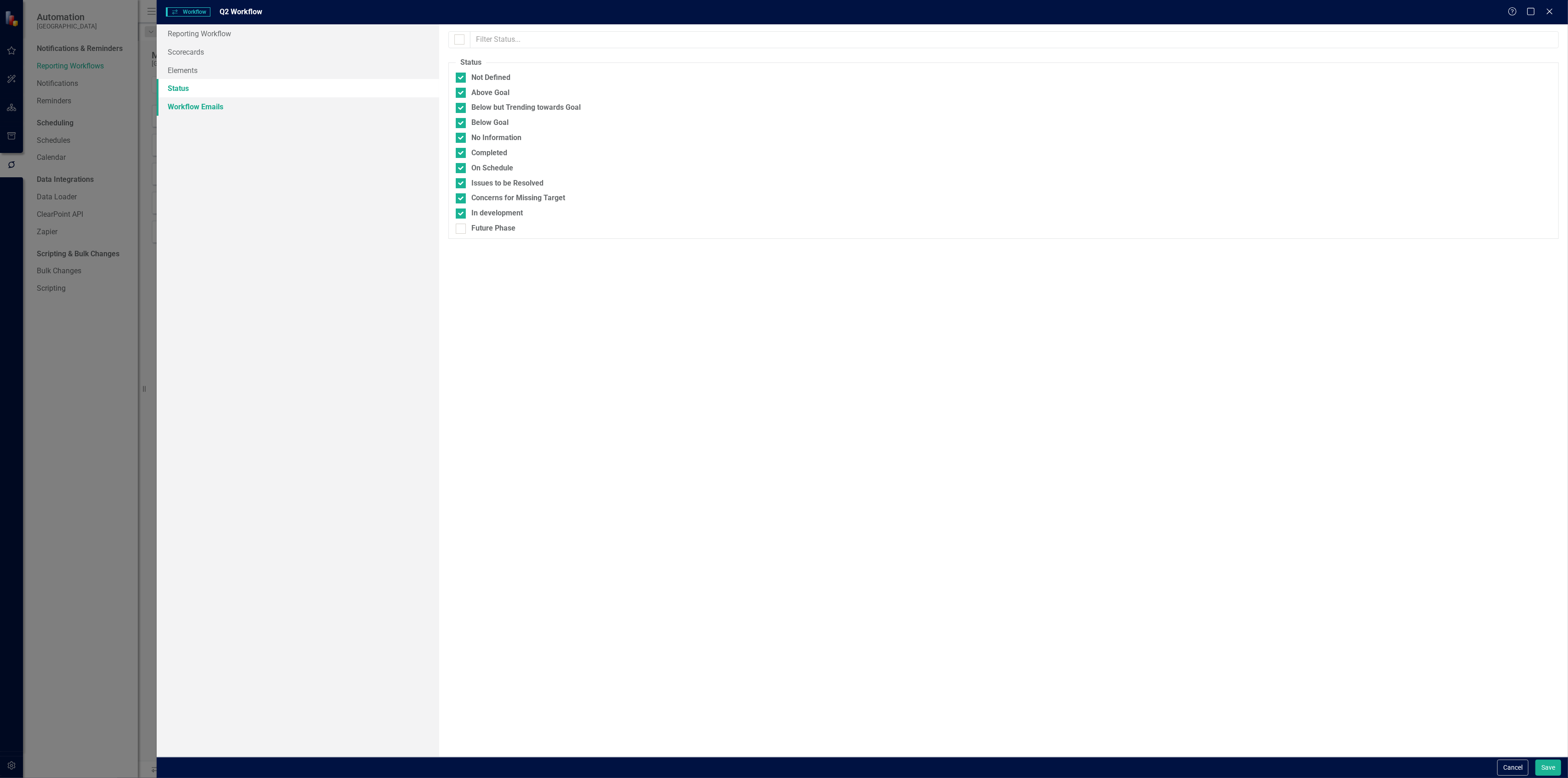
click at [252, 106] on link "Workflow Emails" at bounding box center [297, 106] width 282 height 19
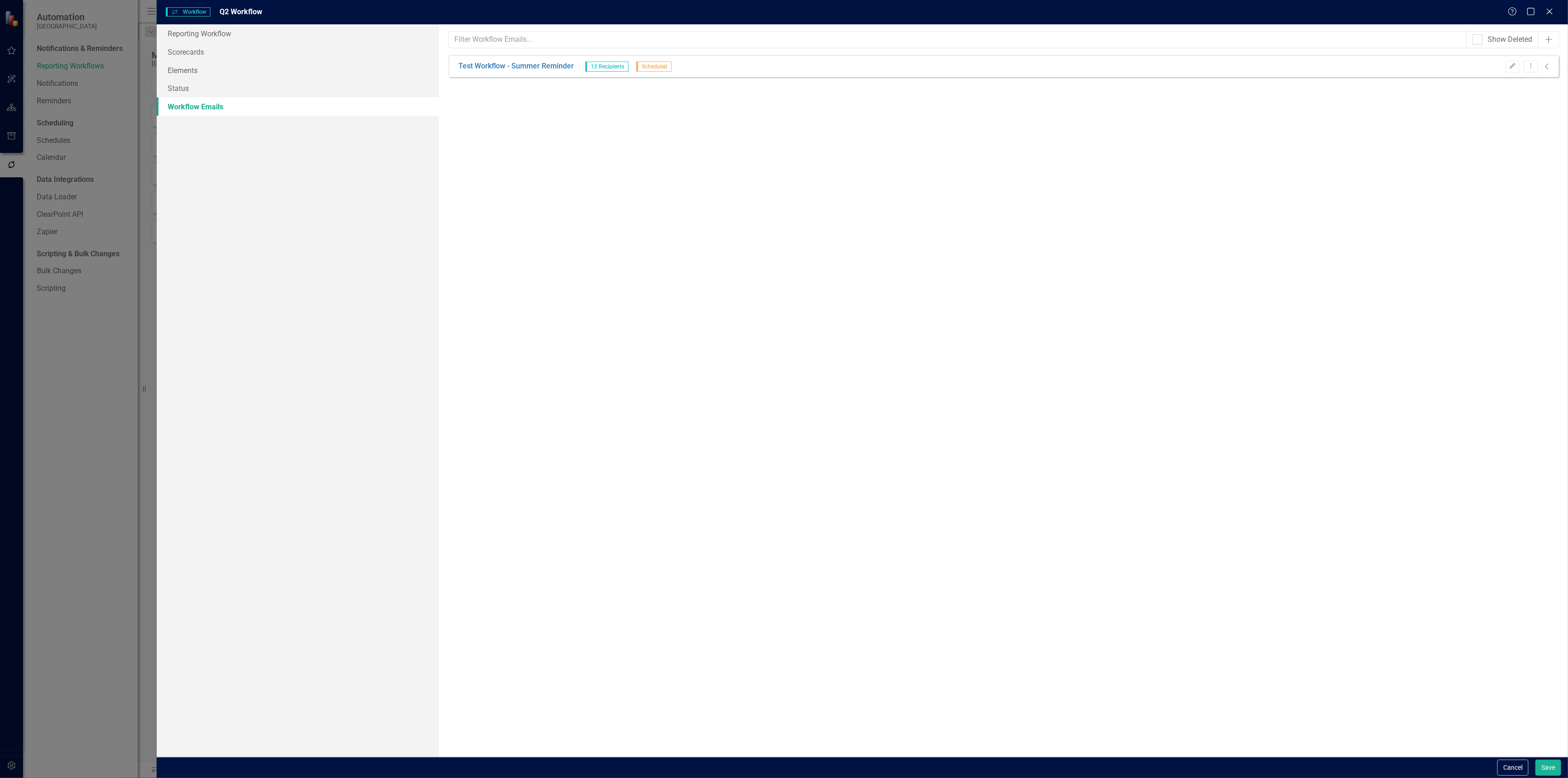
click at [1552, 66] on div "Test Workflow - Summer Reminder 12 Recipients Scheduled Edit Dropdown Menu Coll…" at bounding box center [1003, 66] width 1110 height 22
click at [1549, 70] on icon "Collapse" at bounding box center [1547, 67] width 9 height 7
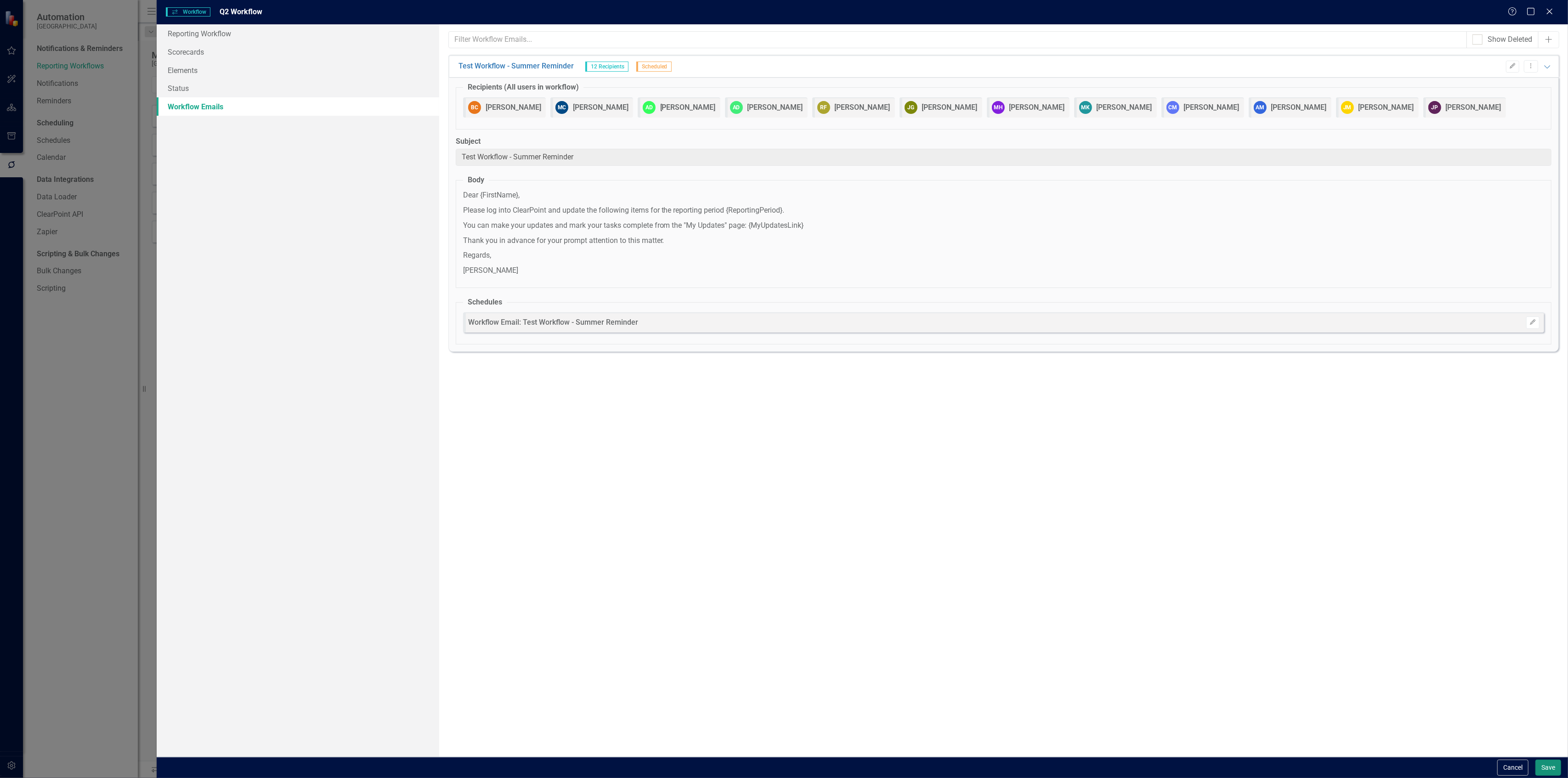
click at [1552, 762] on button "Save" at bounding box center [1548, 768] width 26 height 16
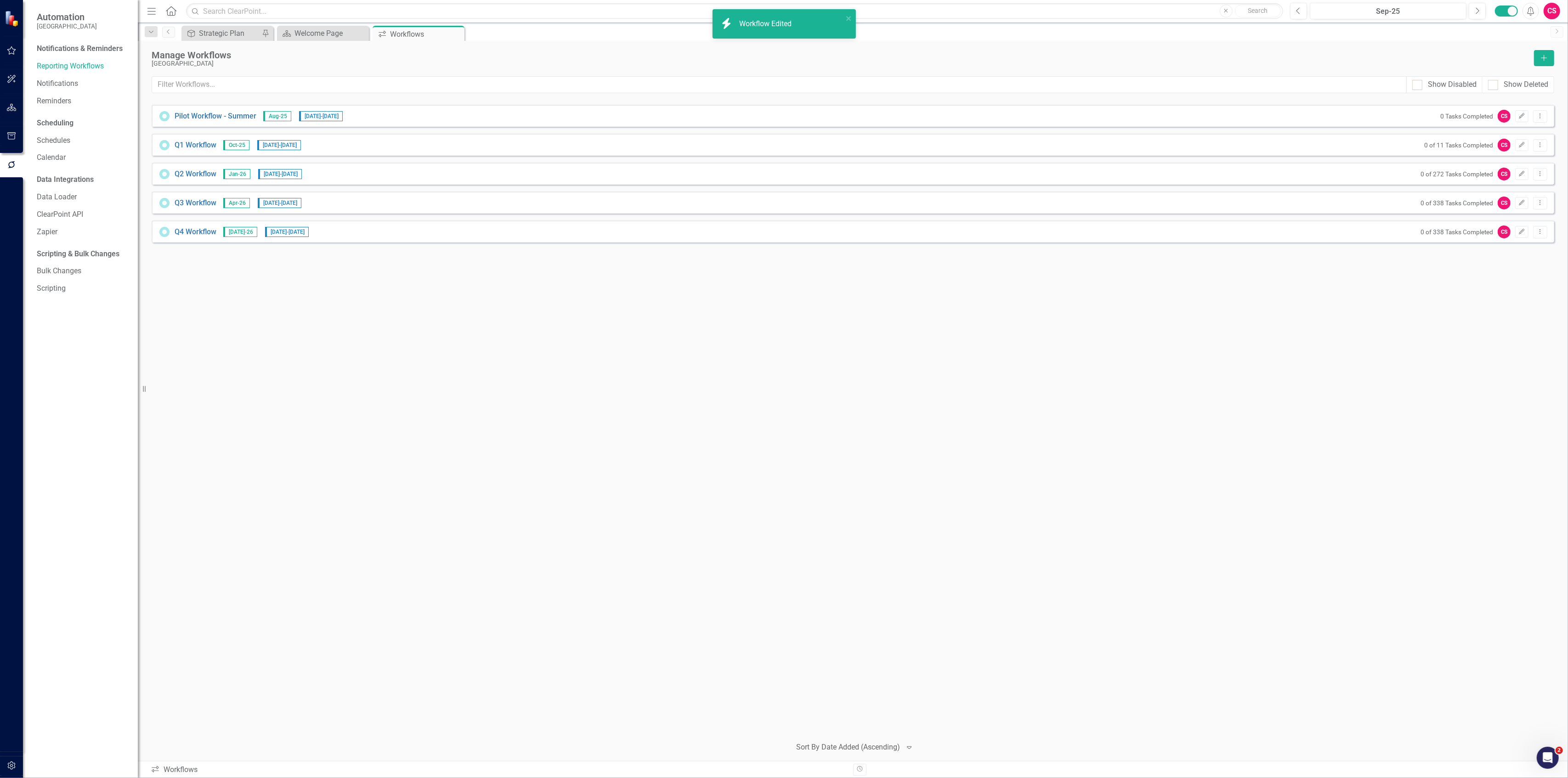
drag, startPoint x: 1492, startPoint y: 522, endPoint x: 1522, endPoint y: 293, distance: 231.0
click at [1521, 296] on div "Pilot Workflow - Summer Aug-25 7/14/25 - 9/19/25 0 Tasks Completed CS Edit Drop…" at bounding box center [853, 416] width 1403 height 624
click at [1521, 139] on button "Edit" at bounding box center [1521, 145] width 13 height 12
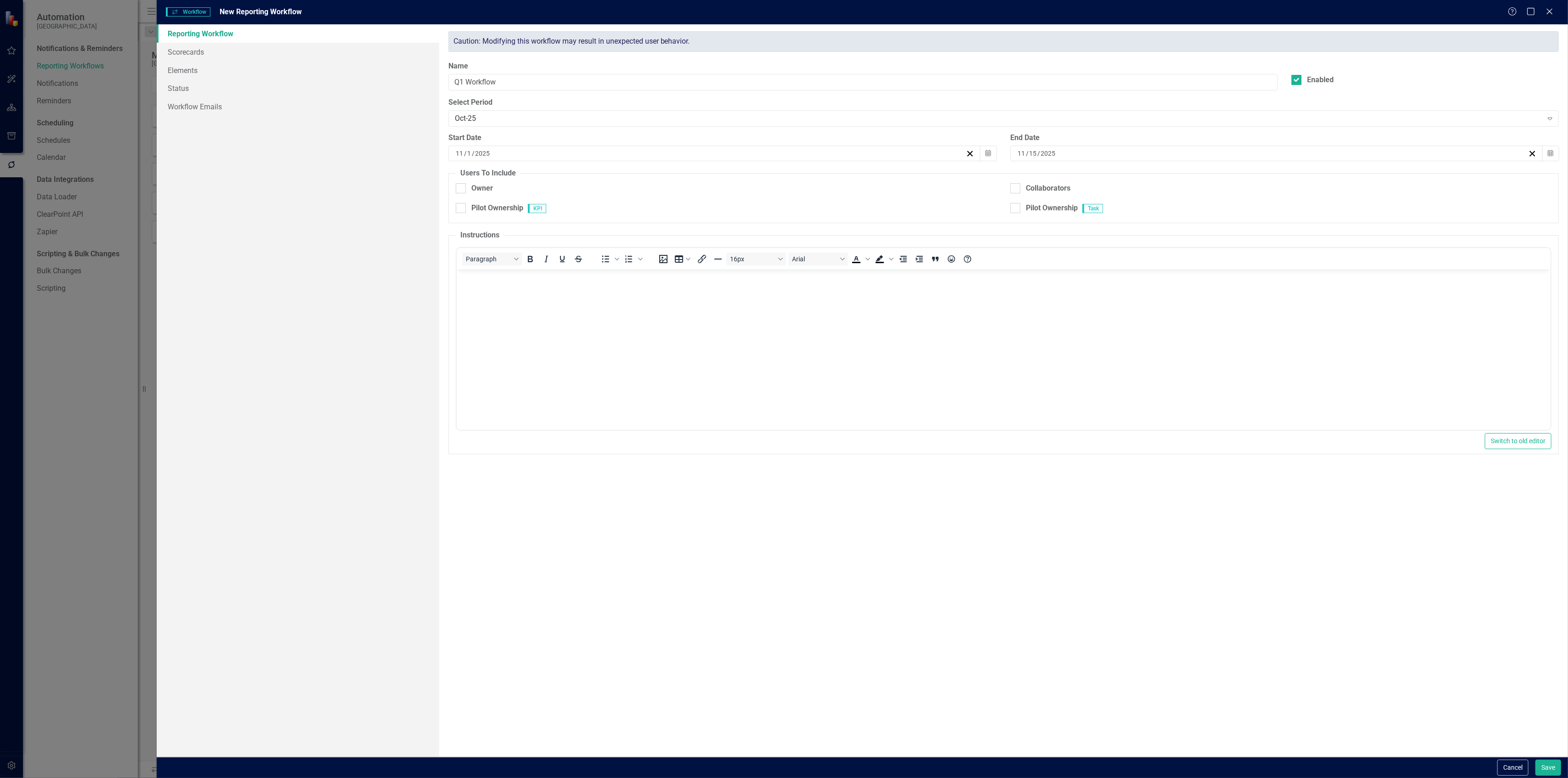
checkbox input "true"
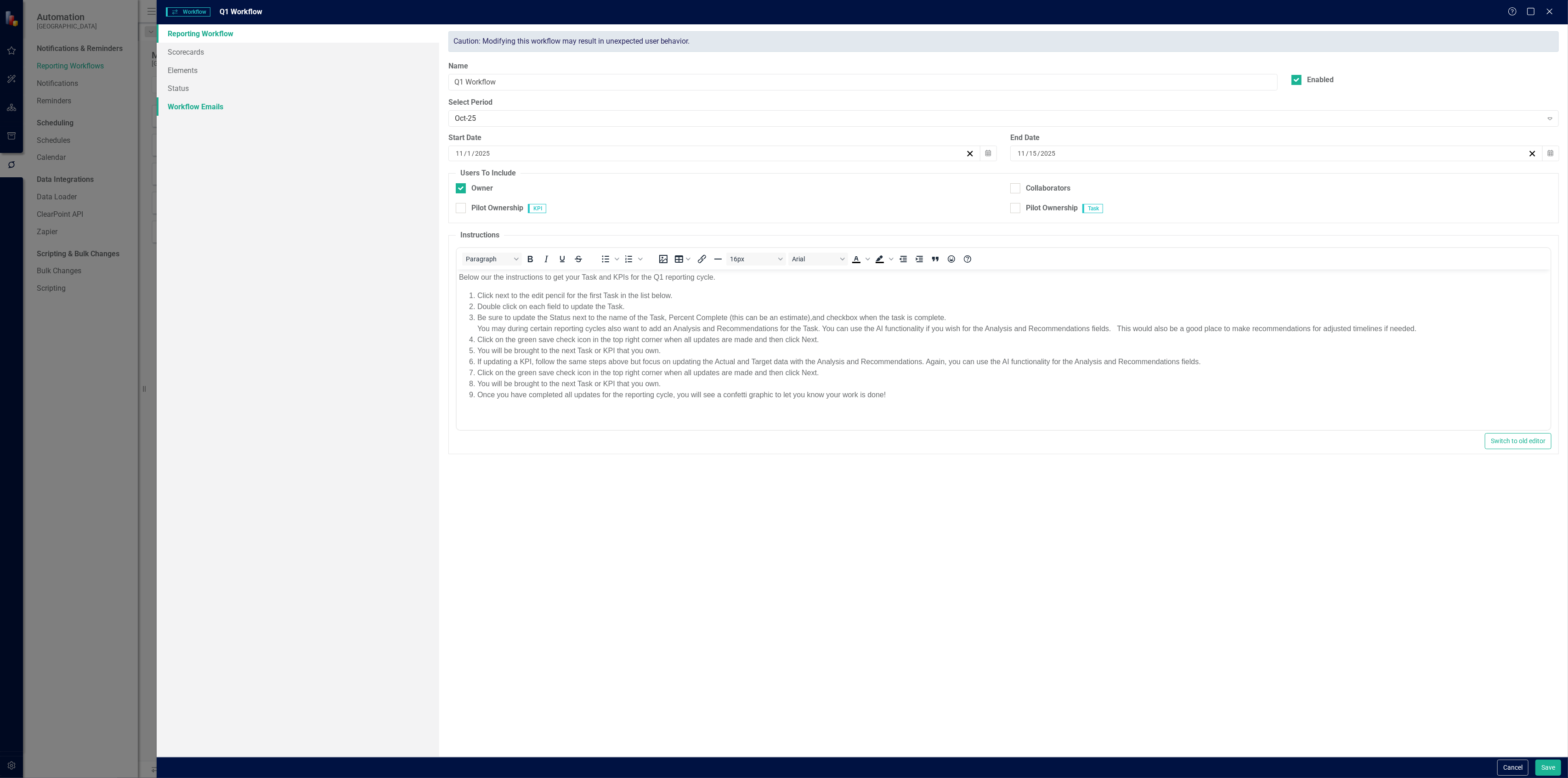
click at [219, 99] on link "Workflow Emails" at bounding box center [297, 106] width 282 height 19
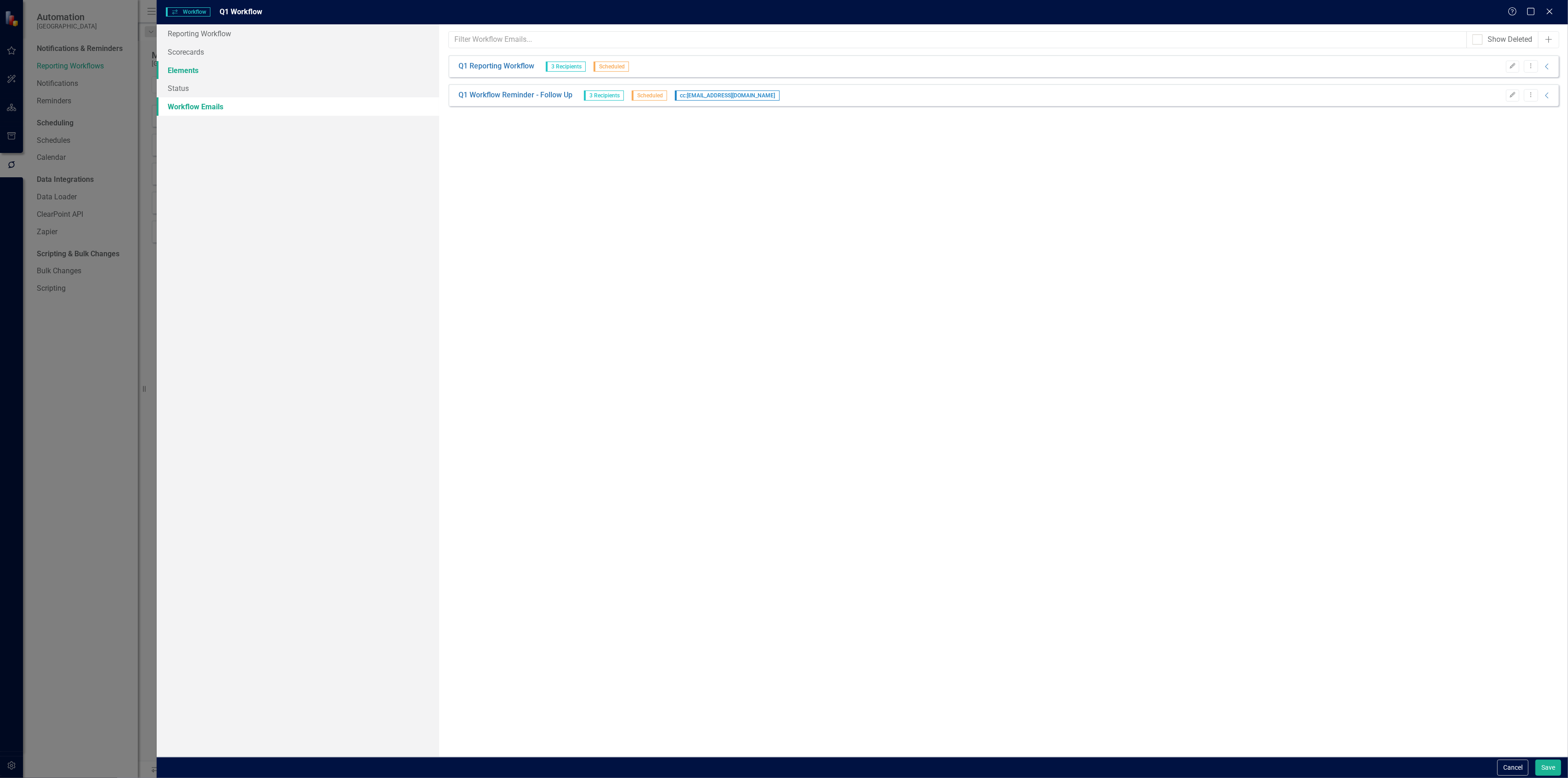
click at [248, 61] on link "Elements" at bounding box center [297, 70] width 282 height 19
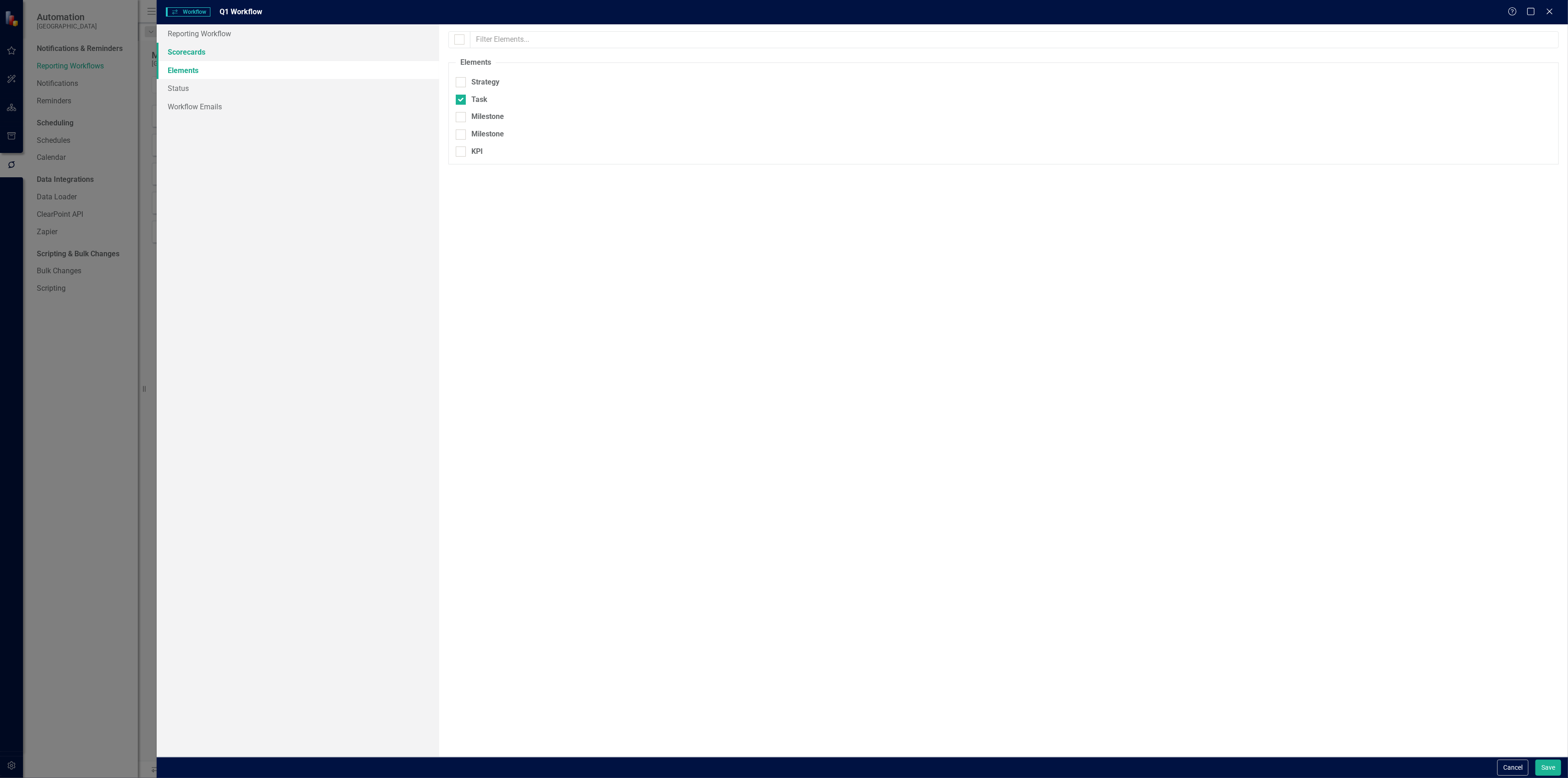
click at [248, 54] on link "Scorecards" at bounding box center [297, 52] width 282 height 19
click at [249, 73] on link "Elements" at bounding box center [297, 70] width 282 height 19
click at [249, 87] on link "Status" at bounding box center [297, 88] width 282 height 19
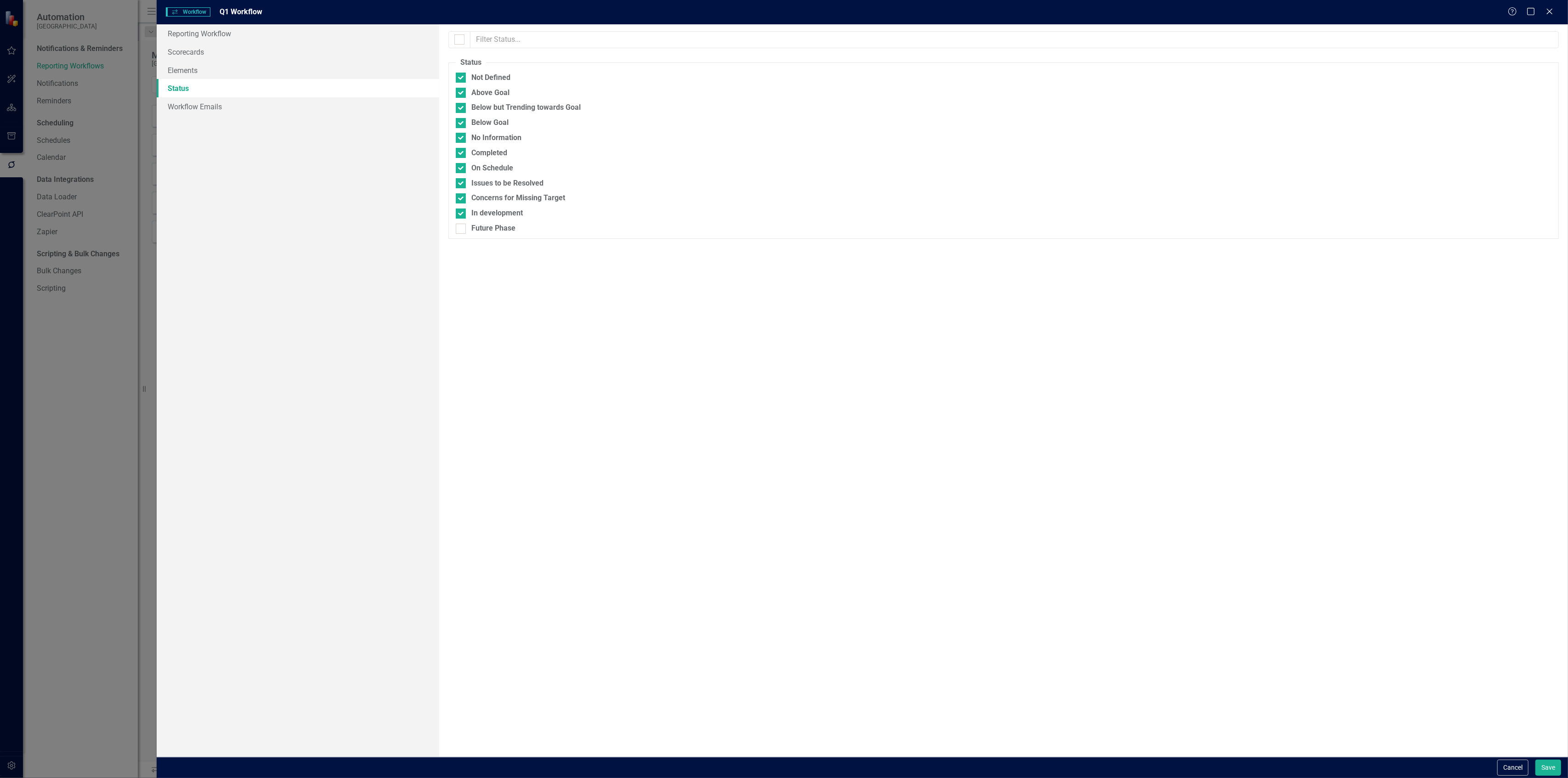
click at [250, 93] on link "Status" at bounding box center [297, 88] width 282 height 19
click at [252, 107] on link "Workflow Emails" at bounding box center [297, 106] width 282 height 19
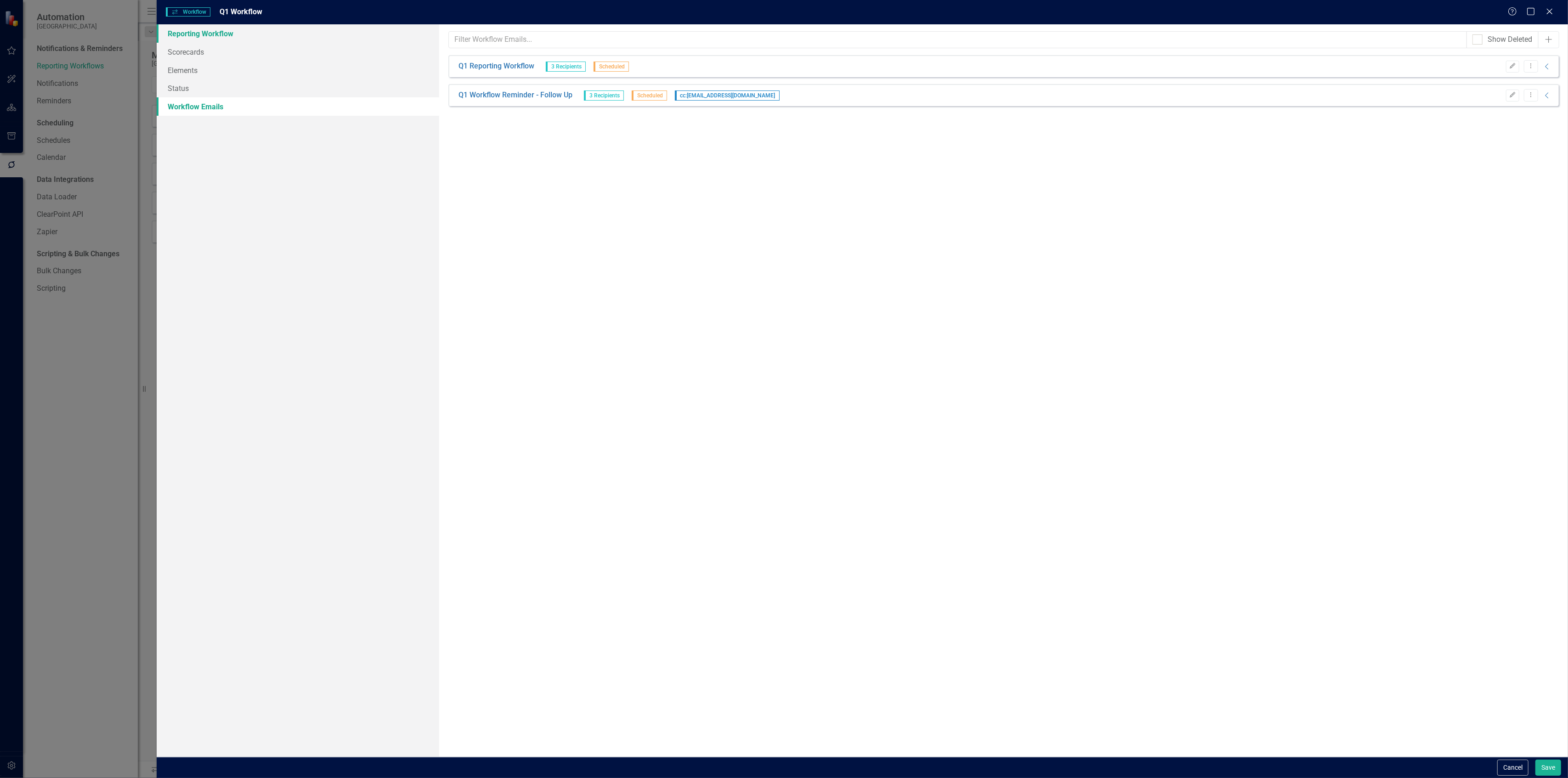
click at [241, 39] on link "Reporting Workflow" at bounding box center [297, 33] width 282 height 19
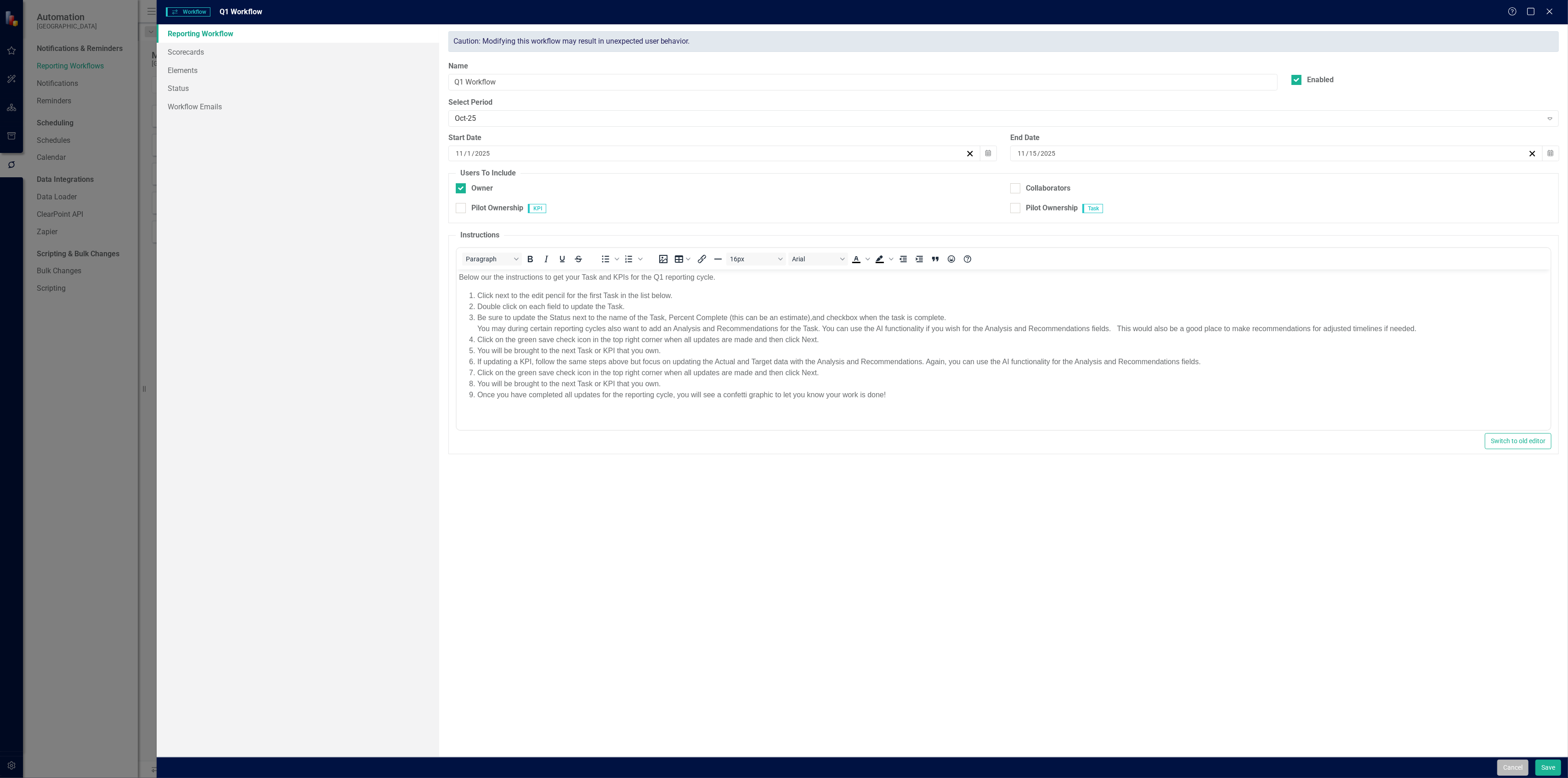
click at [1513, 771] on button "Cancel" at bounding box center [1512, 768] width 31 height 16
